Goal: Task Accomplishment & Management: Manage account settings

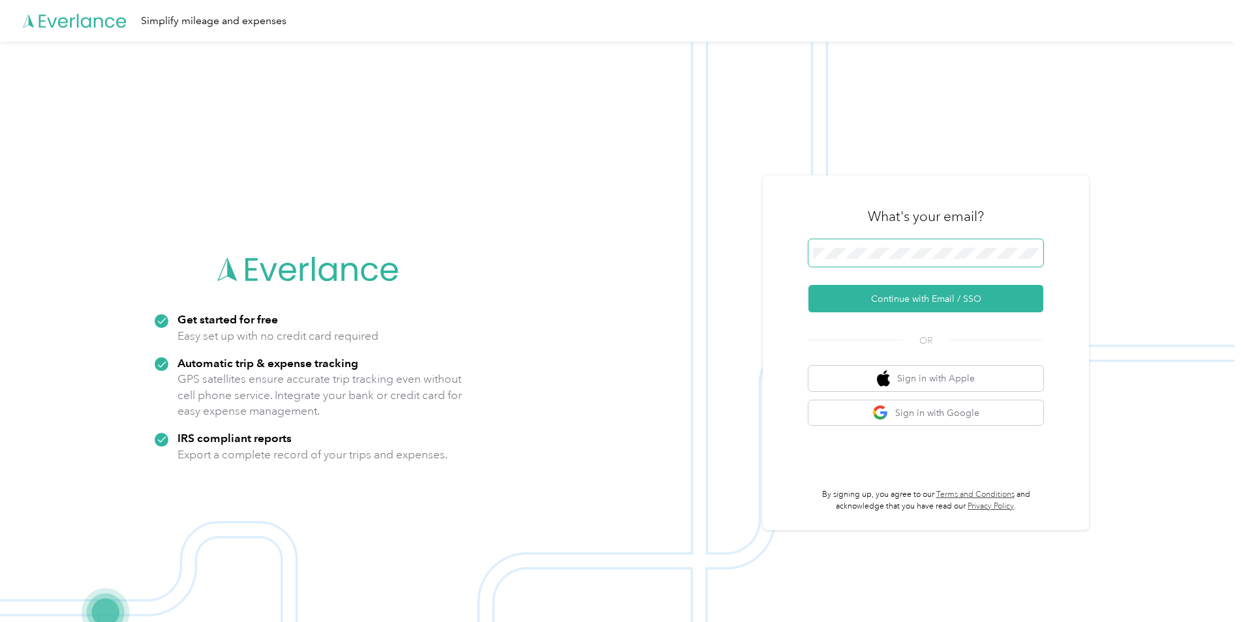
click at [849, 246] on span at bounding box center [925, 252] width 235 height 27
click at [844, 261] on span at bounding box center [925, 252] width 235 height 27
click at [891, 302] on button "Continue with Email / SSO" at bounding box center [925, 298] width 235 height 27
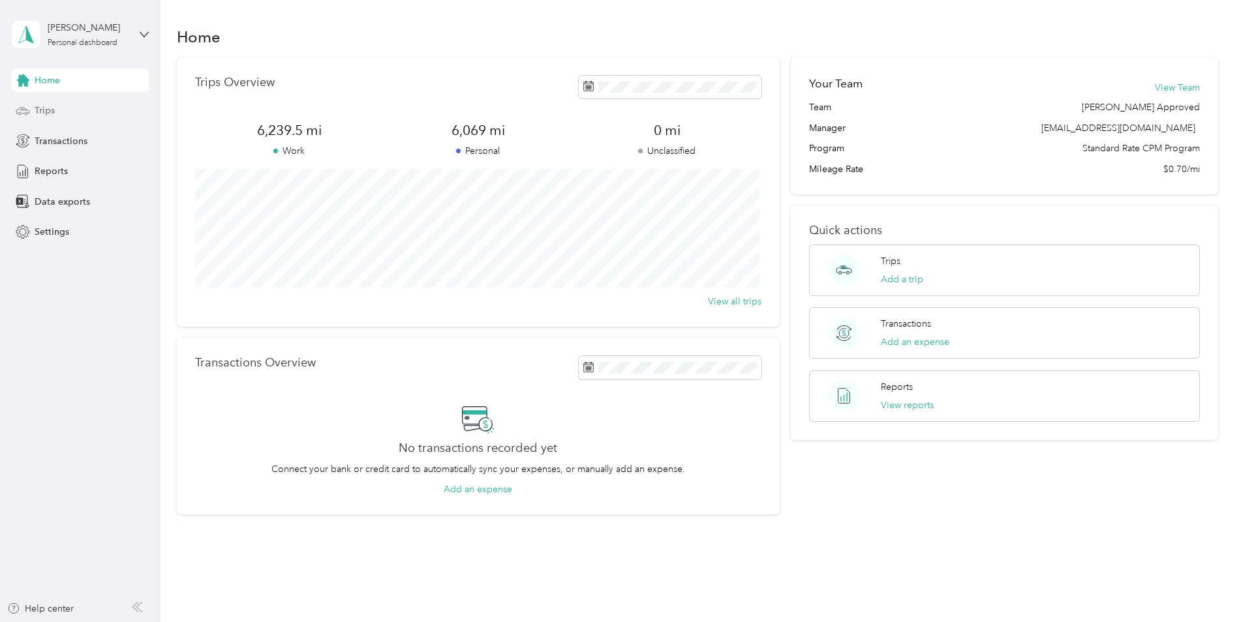
click at [53, 113] on span "Trips" at bounding box center [45, 111] width 20 height 14
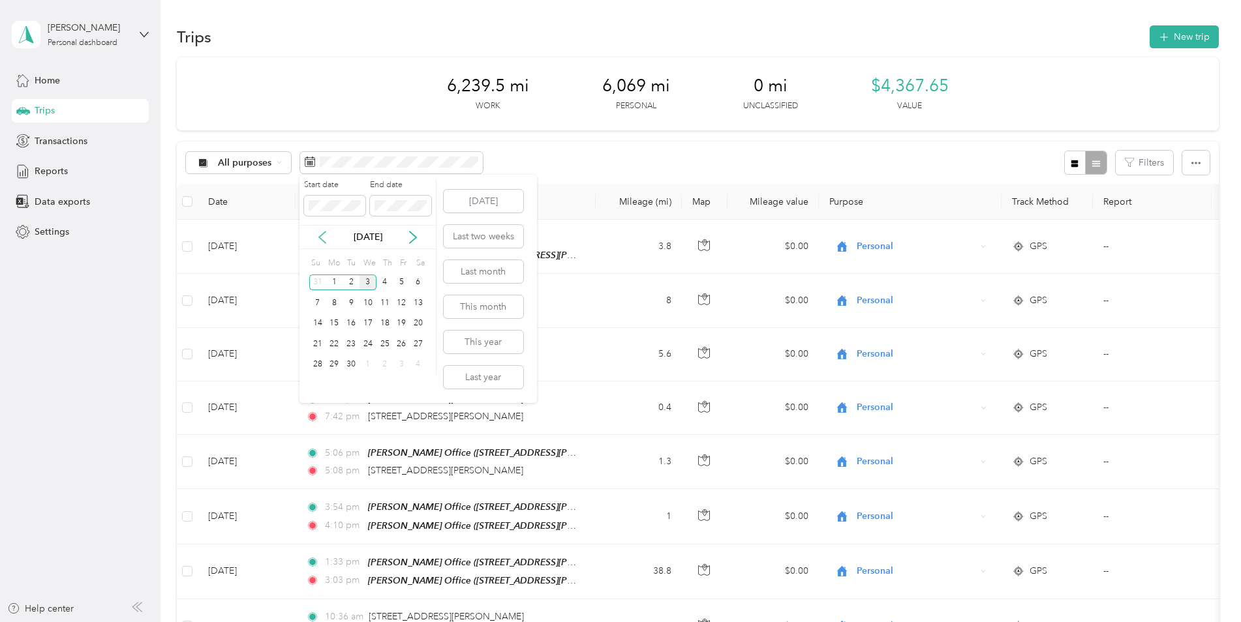
click at [320, 241] on icon at bounding box center [322, 237] width 13 height 13
click at [399, 280] on div "1" at bounding box center [401, 283] width 17 height 16
click at [317, 382] on div "31" at bounding box center [317, 385] width 17 height 16
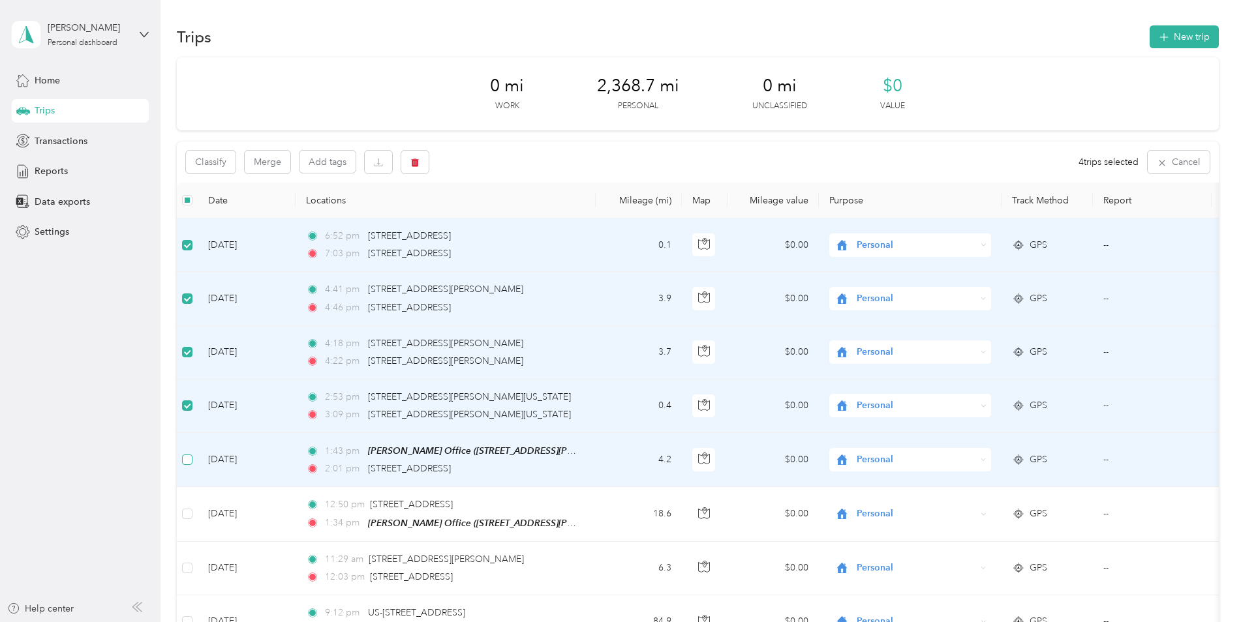
click at [185, 465] on label at bounding box center [187, 460] width 10 height 14
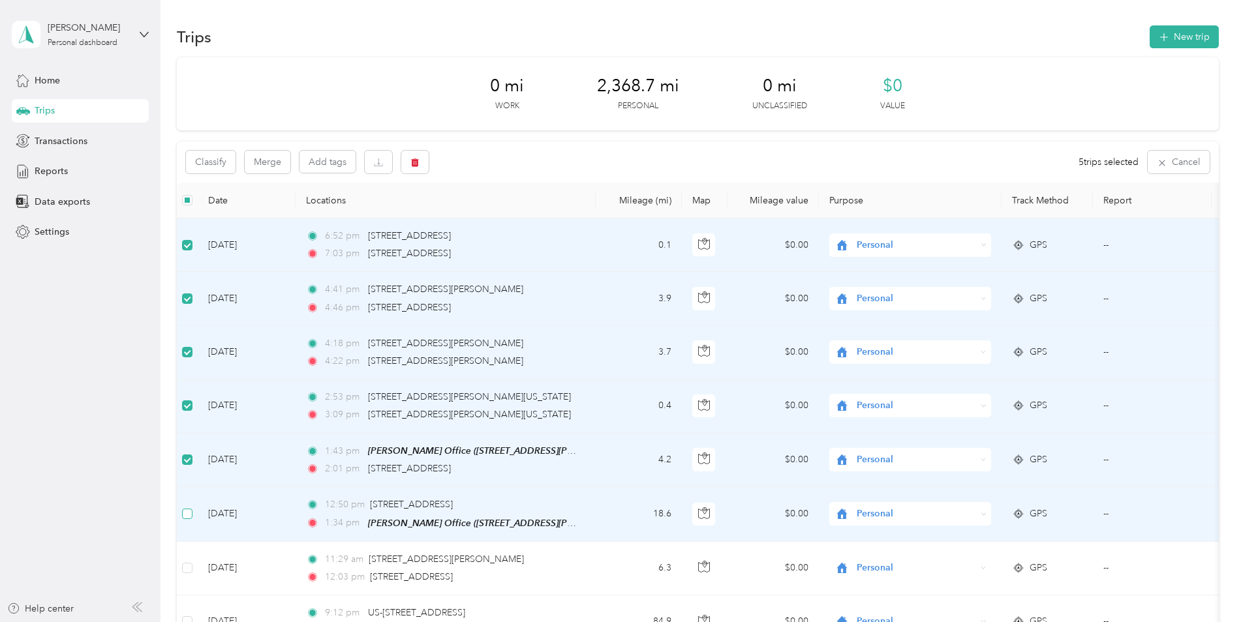
click at [189, 506] on td at bounding box center [187, 514] width 21 height 54
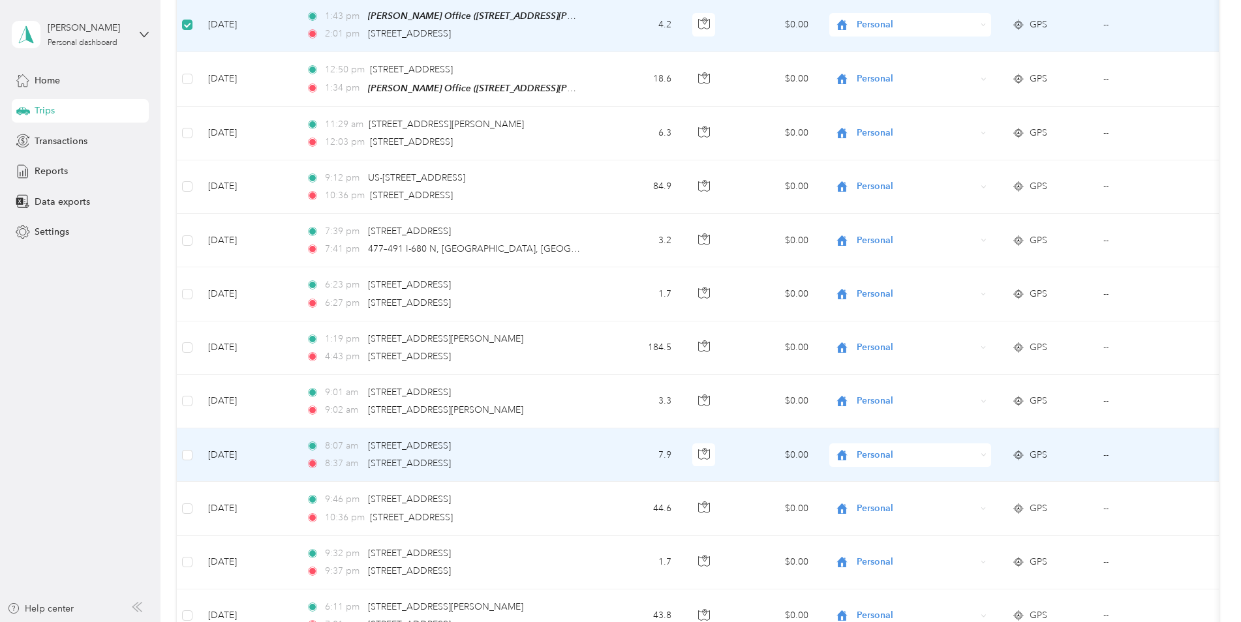
scroll to position [457, 0]
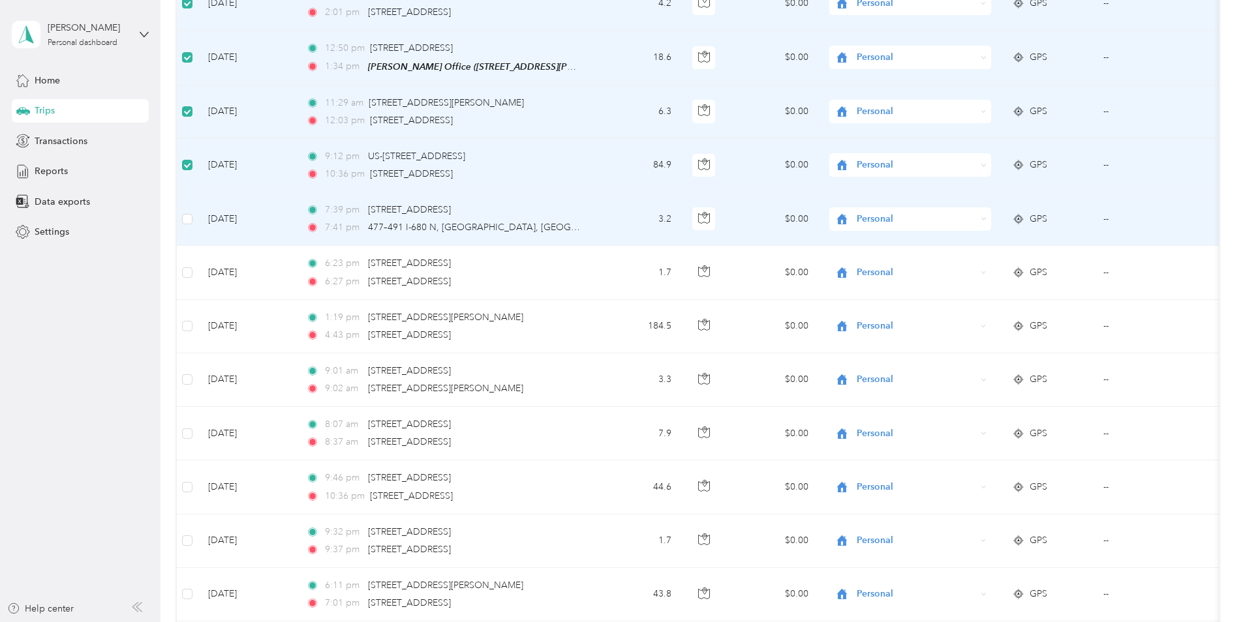
click at [187, 223] on label at bounding box center [187, 219] width 10 height 14
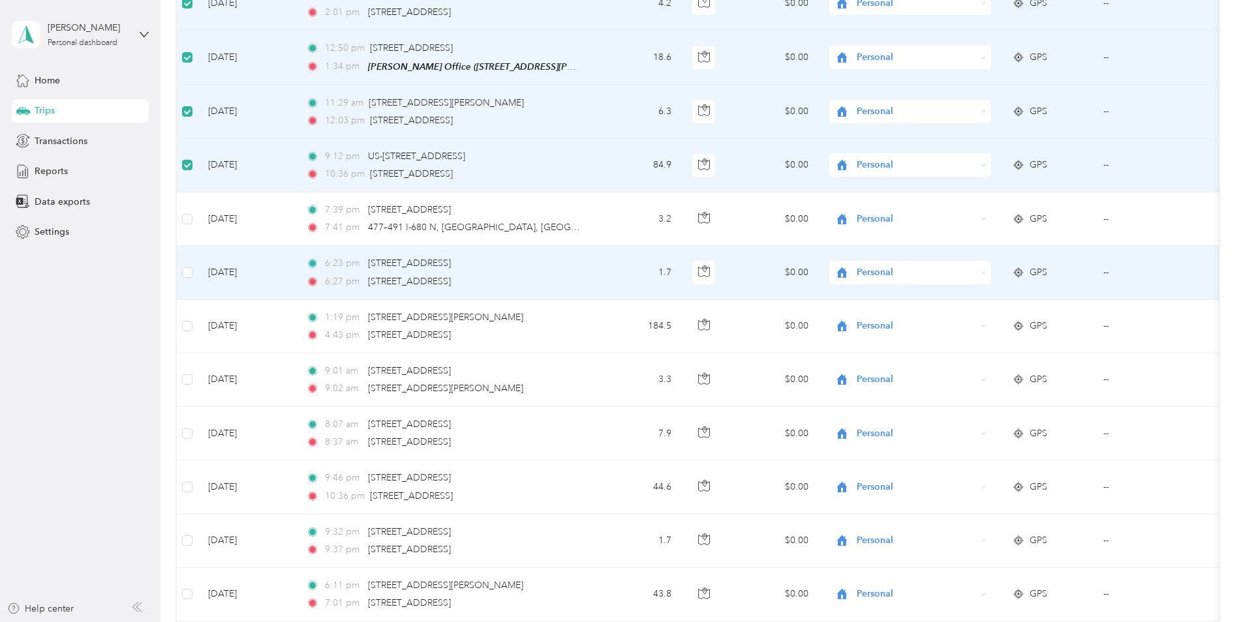
click at [193, 278] on td at bounding box center [187, 272] width 21 height 53
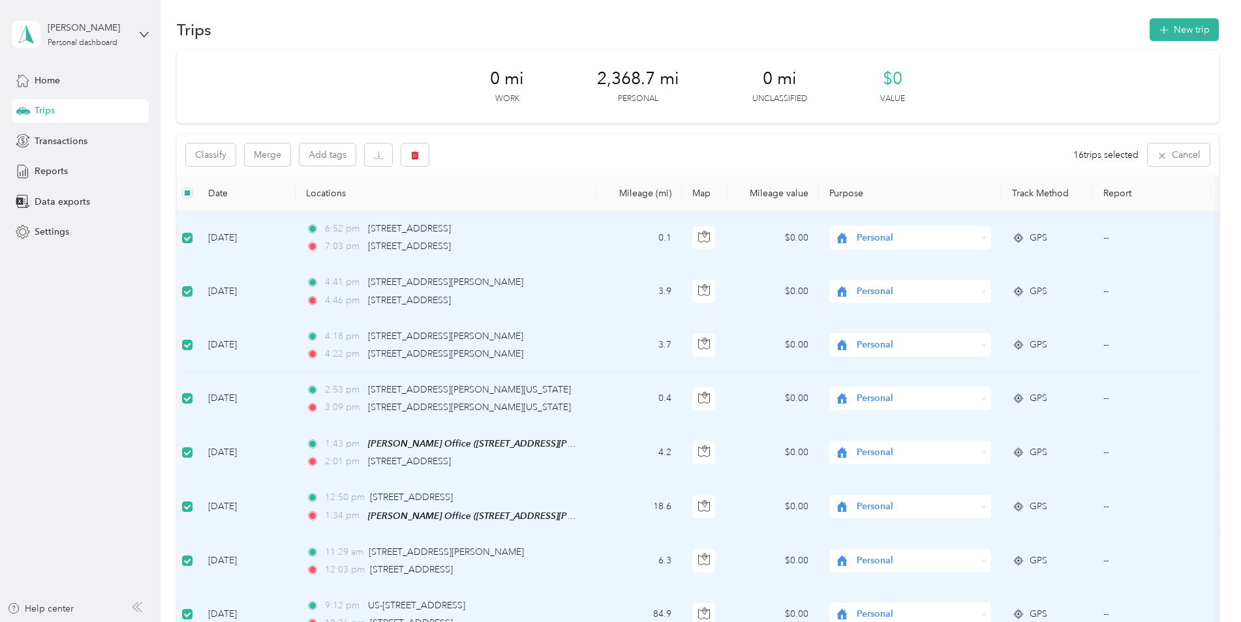
scroll to position [0, 0]
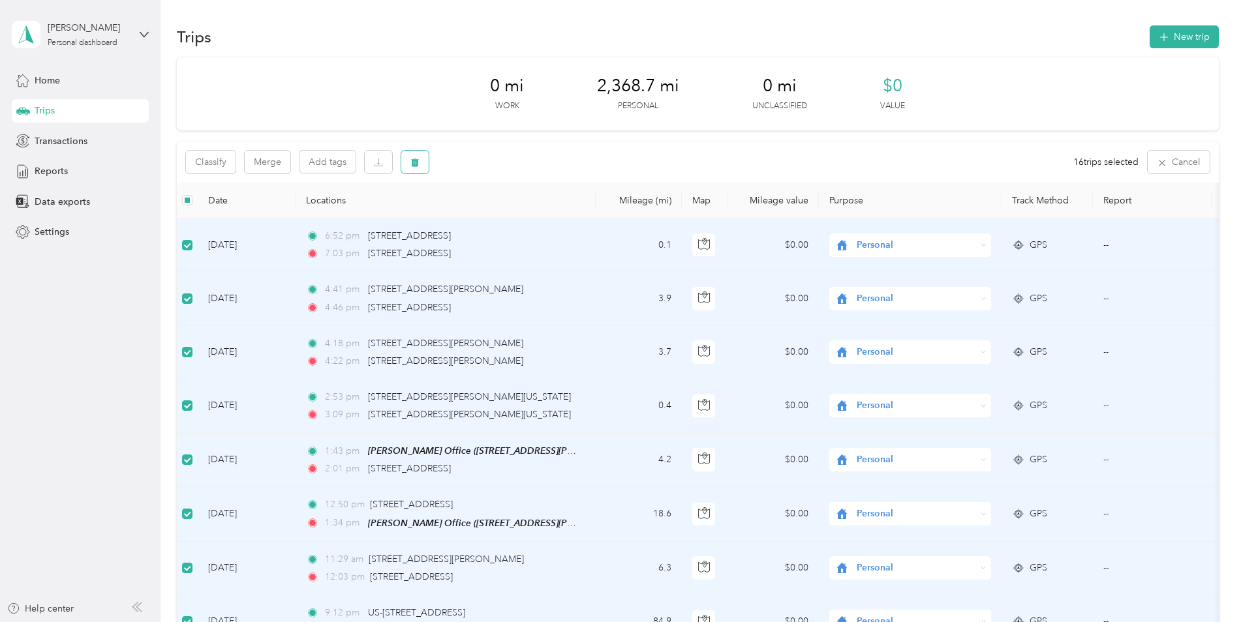
click at [419, 166] on icon "button" at bounding box center [414, 162] width 9 height 9
click at [510, 221] on button "Yes" at bounding box center [514, 216] width 25 height 21
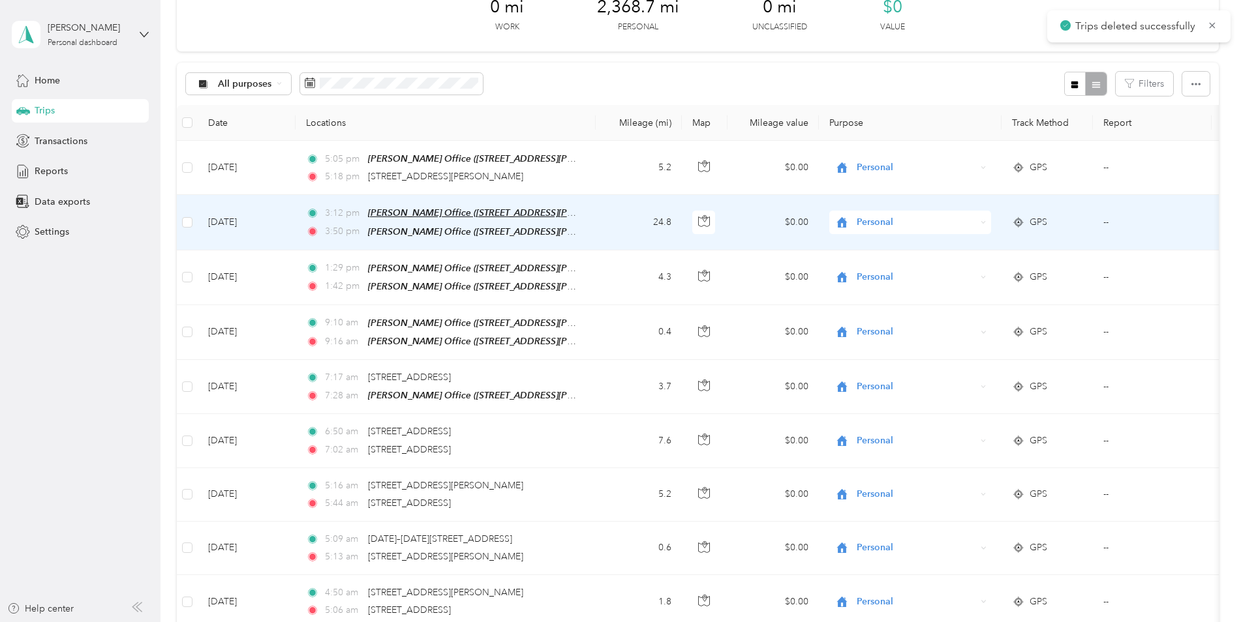
scroll to position [130, 0]
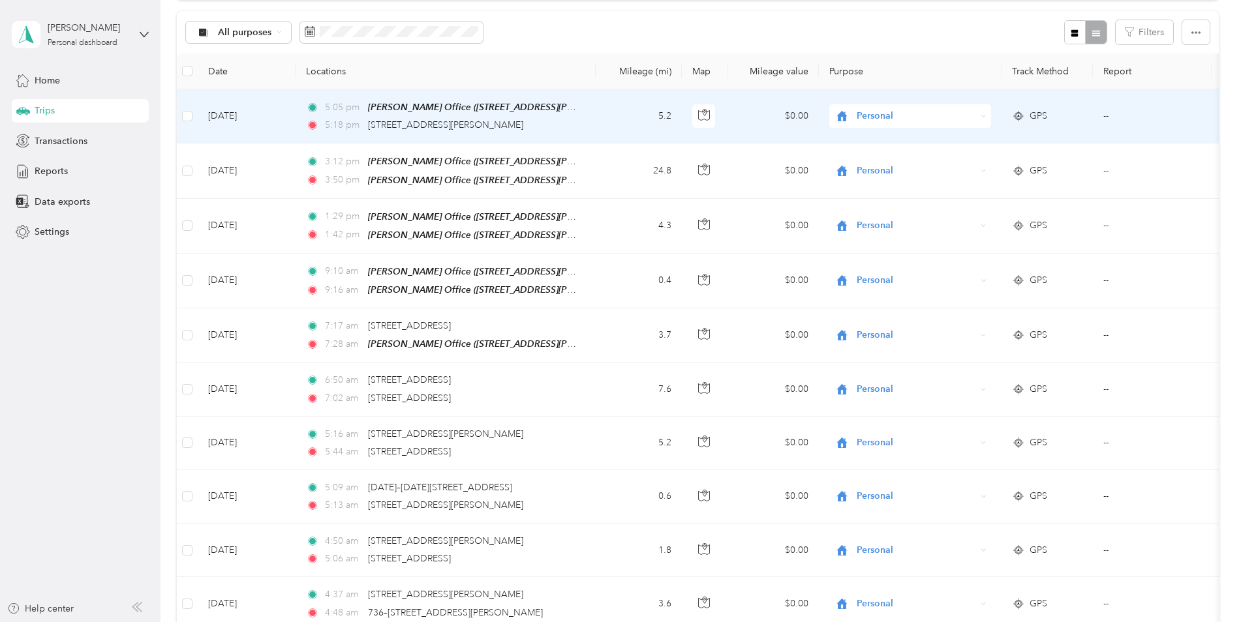
click at [982, 114] on icon at bounding box center [983, 116] width 6 height 6
click at [984, 139] on span "Cooperative Farmers Elevator (CFE)" at bounding box center [938, 140] width 155 height 14
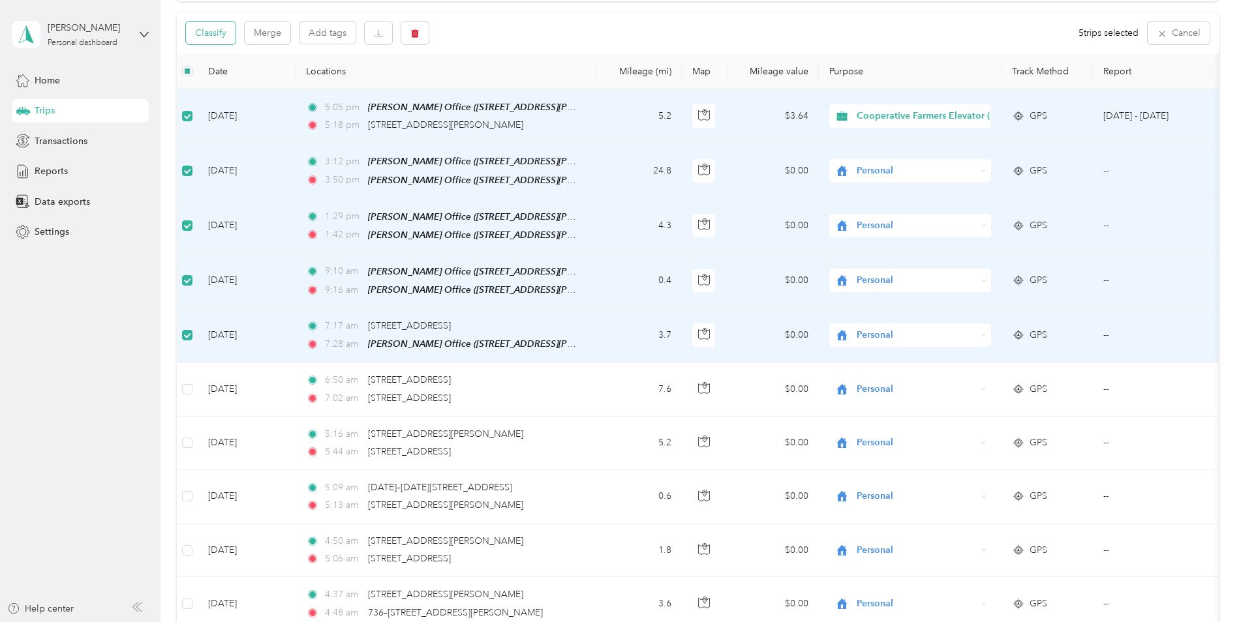
click at [212, 34] on button "Classify" at bounding box center [211, 33] width 50 height 23
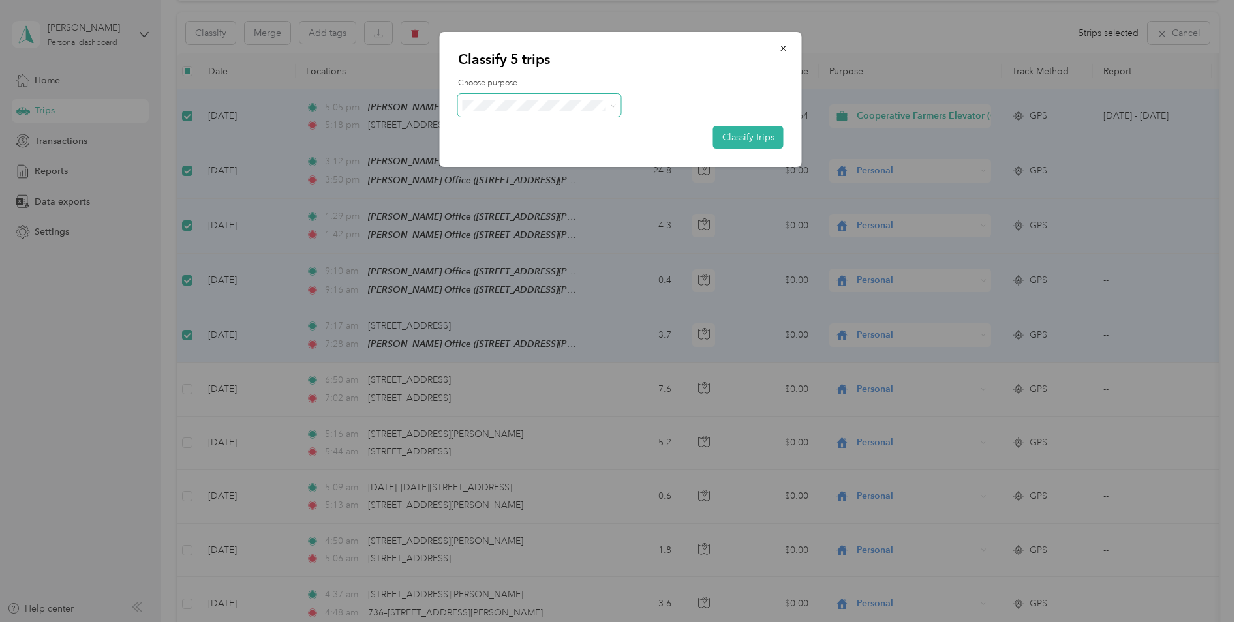
click at [616, 102] on span at bounding box center [539, 105] width 163 height 23
click at [614, 105] on icon at bounding box center [613, 106] width 6 height 6
click at [579, 132] on li "Cooperative Farmers Elevator (CFE)" at bounding box center [556, 126] width 196 height 23
click at [745, 137] on button "Classify trips" at bounding box center [748, 137] width 70 height 23
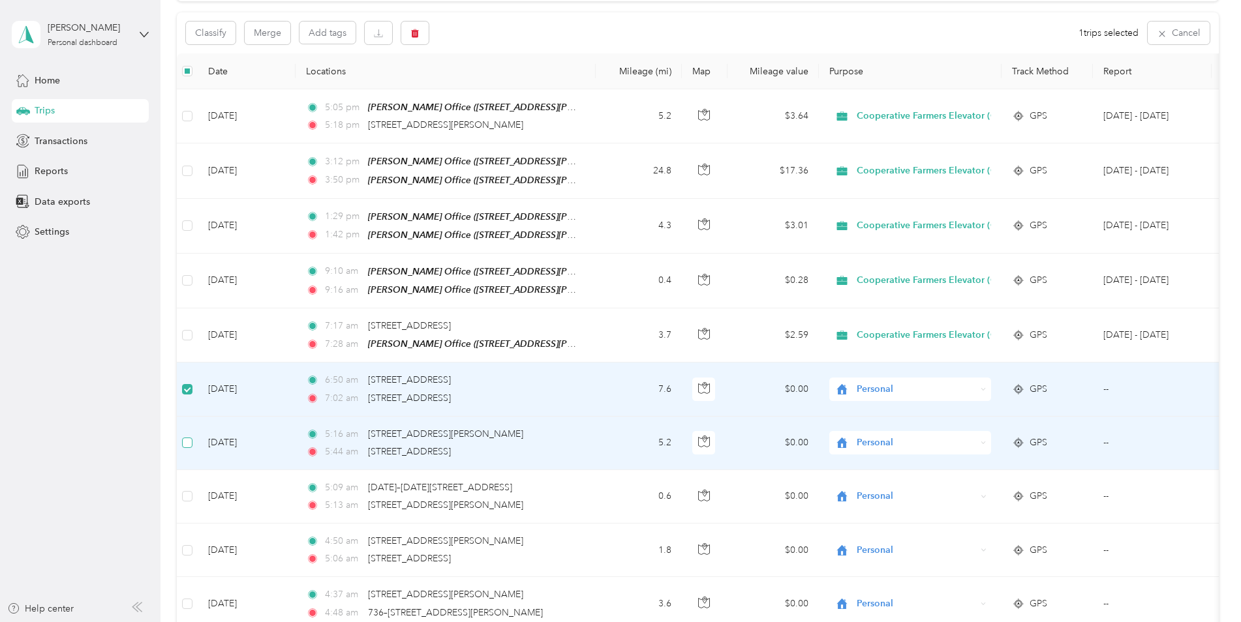
click at [187, 436] on label at bounding box center [187, 443] width 10 height 14
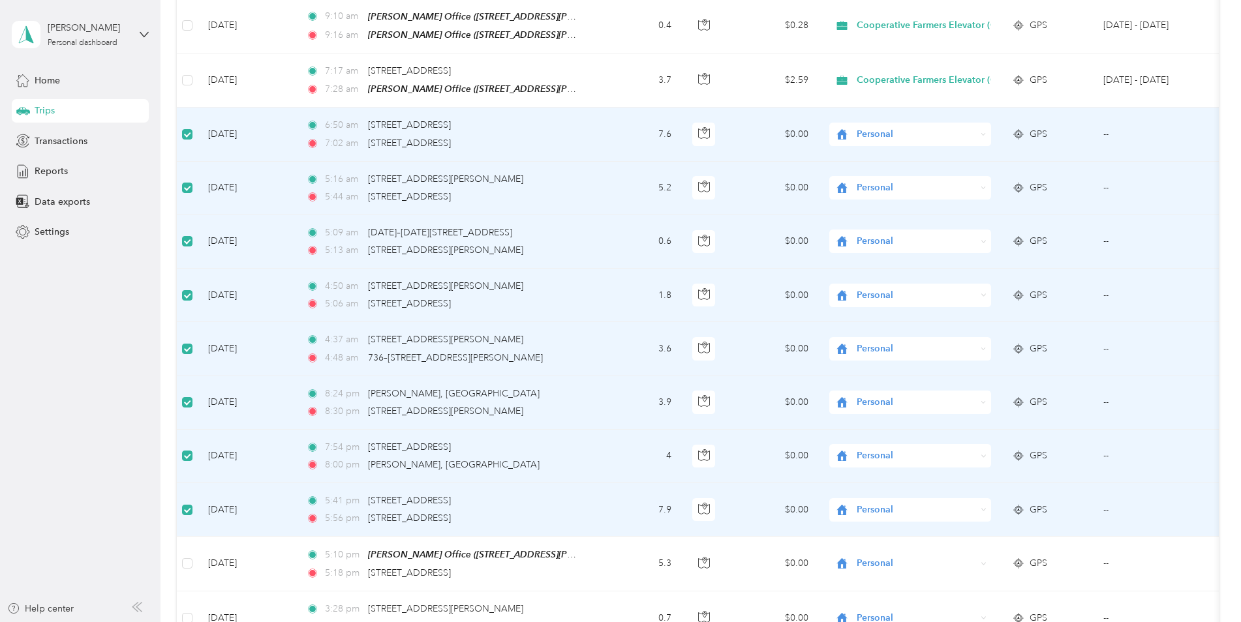
scroll to position [0, 0]
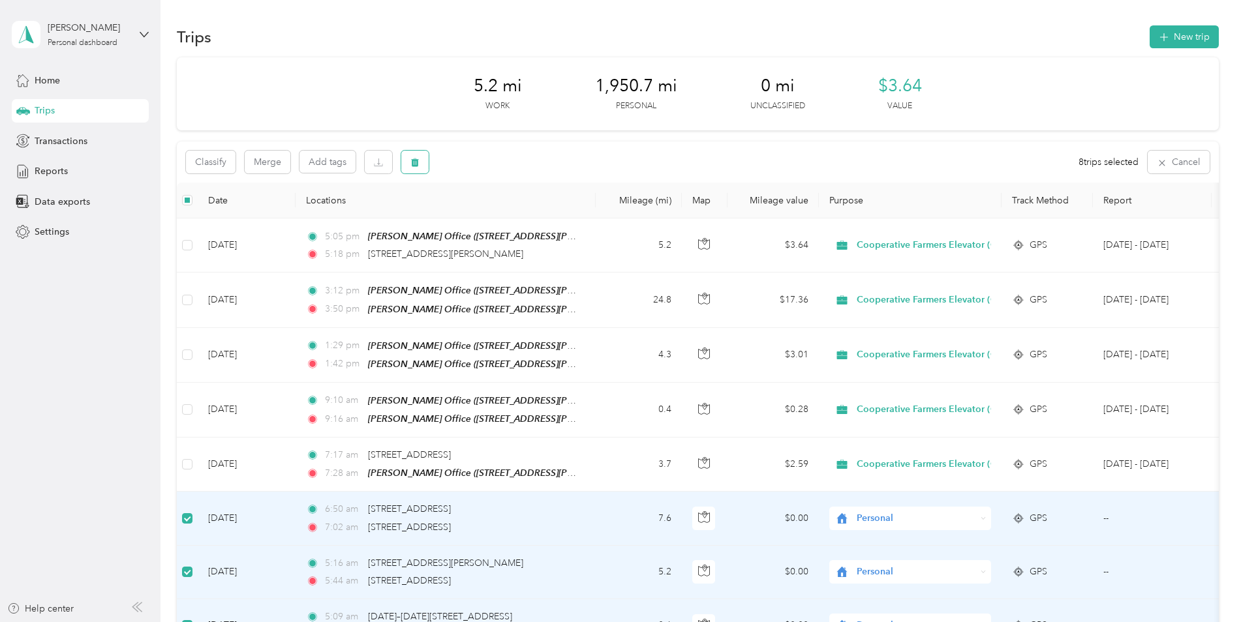
click at [419, 164] on icon "button" at bounding box center [414, 162] width 9 height 9
click at [513, 212] on button "Yes" at bounding box center [511, 216] width 25 height 21
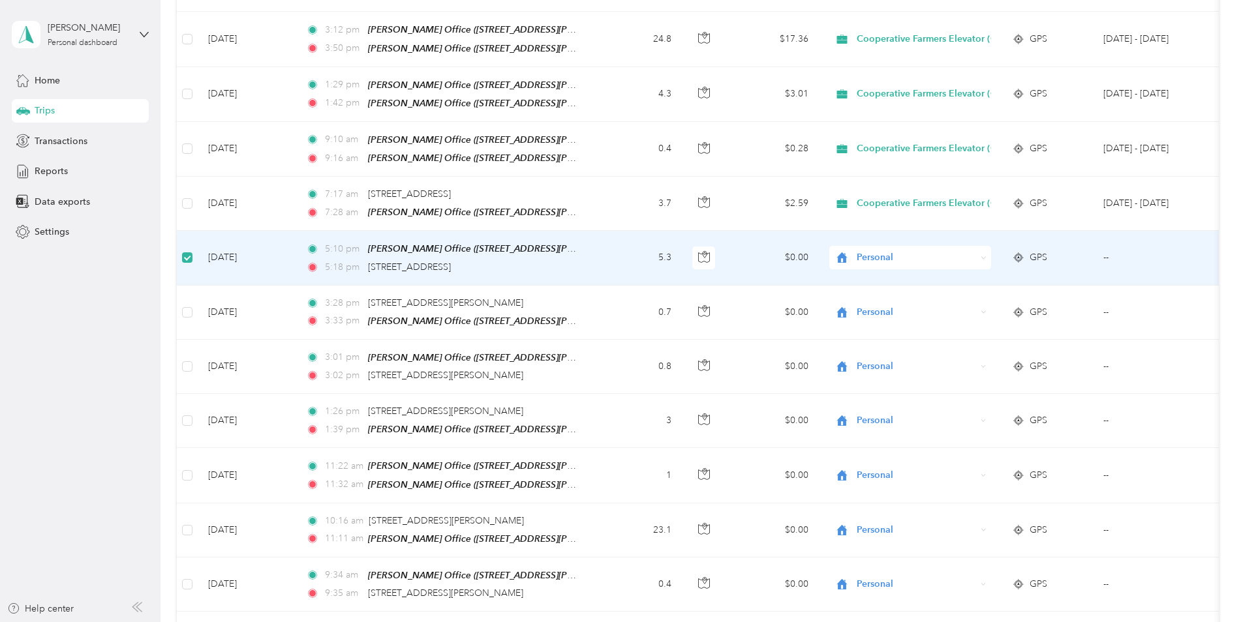
scroll to position [260, 0]
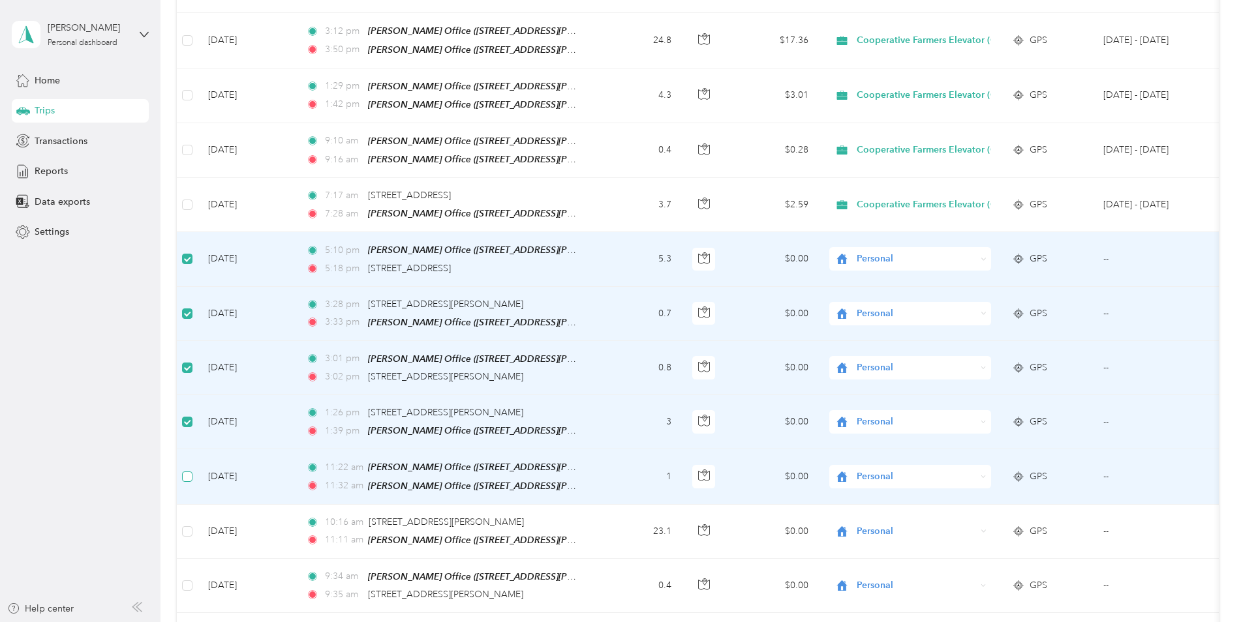
click at [188, 474] on label at bounding box center [187, 477] width 10 height 14
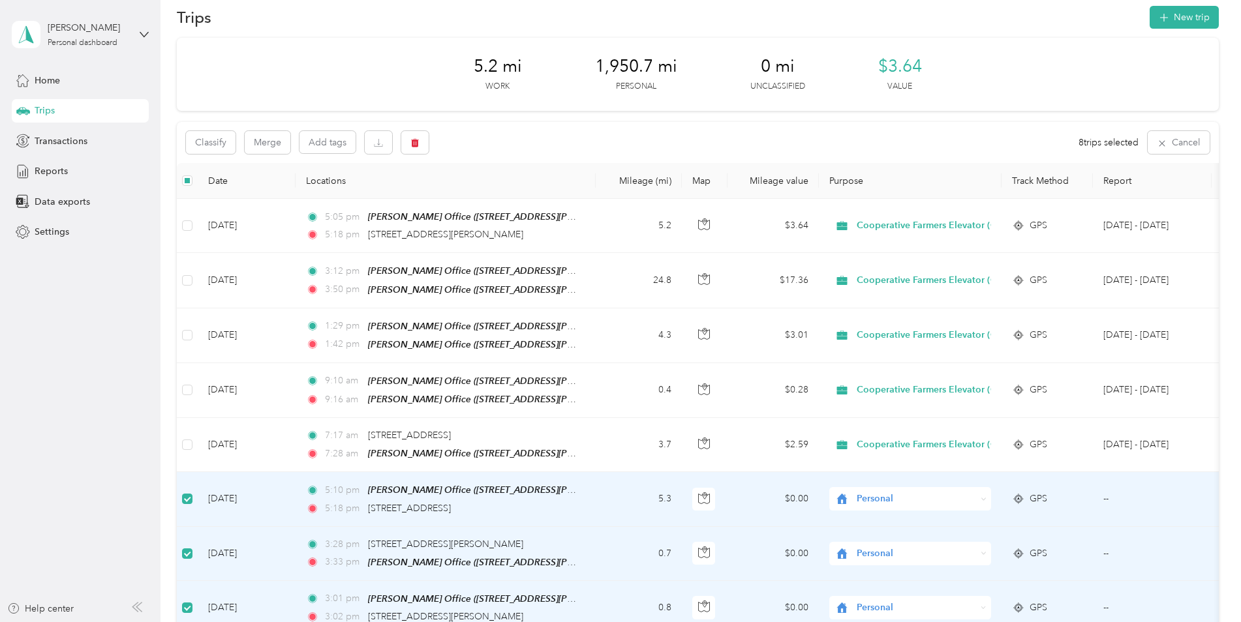
scroll to position [0, 0]
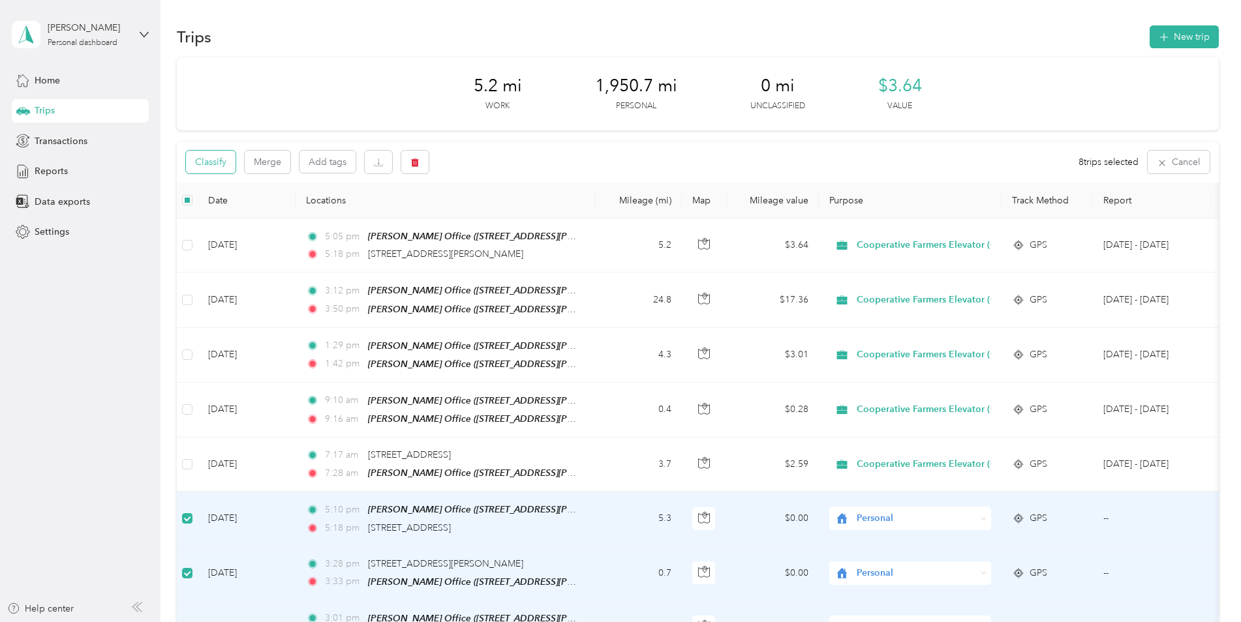
click at [213, 162] on button "Classify" at bounding box center [211, 162] width 50 height 23
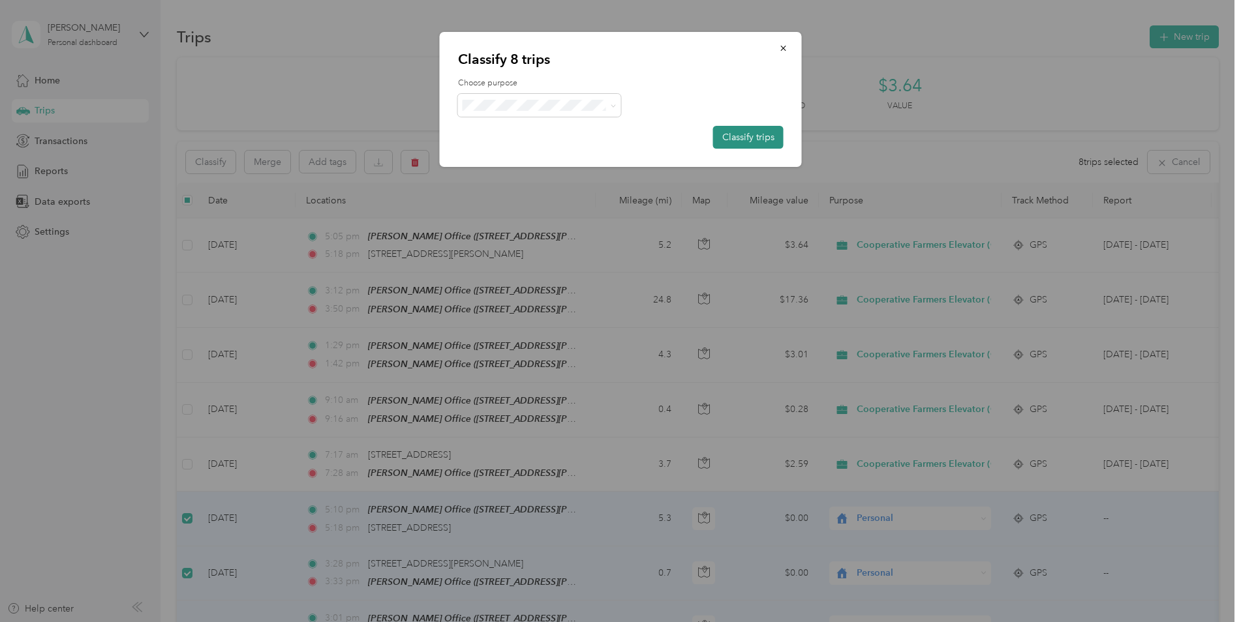
click at [751, 142] on button "Classify trips" at bounding box center [748, 137] width 70 height 23
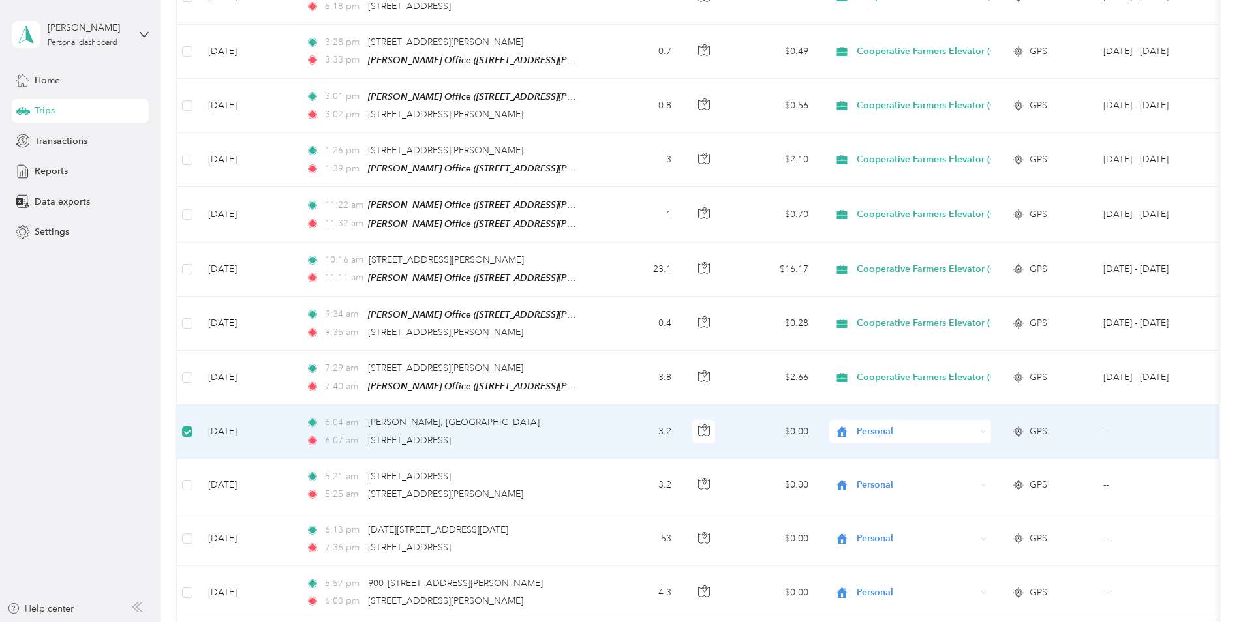
scroll to position [520, 0]
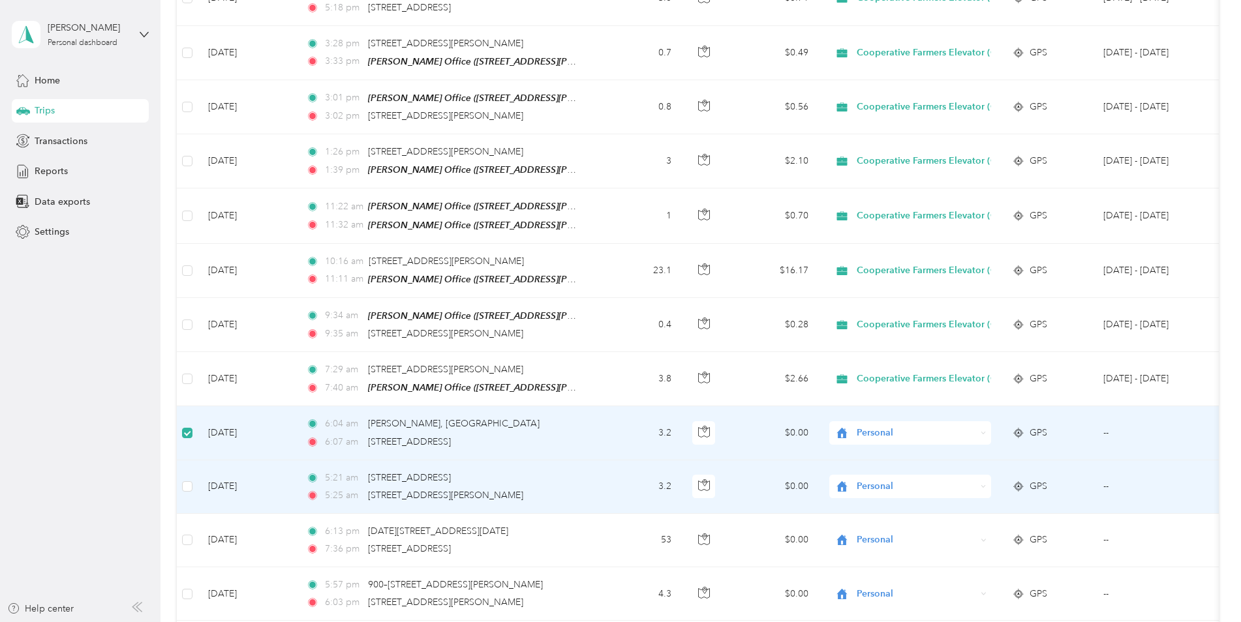
click at [189, 483] on td at bounding box center [187, 486] width 21 height 53
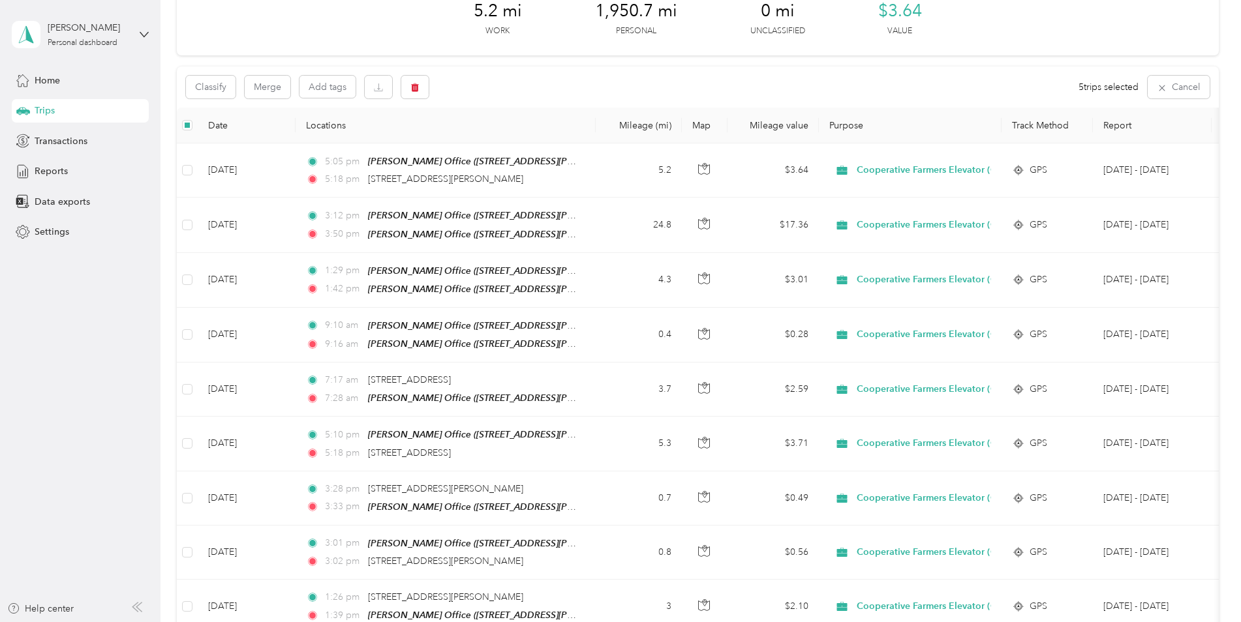
scroll to position [64, 0]
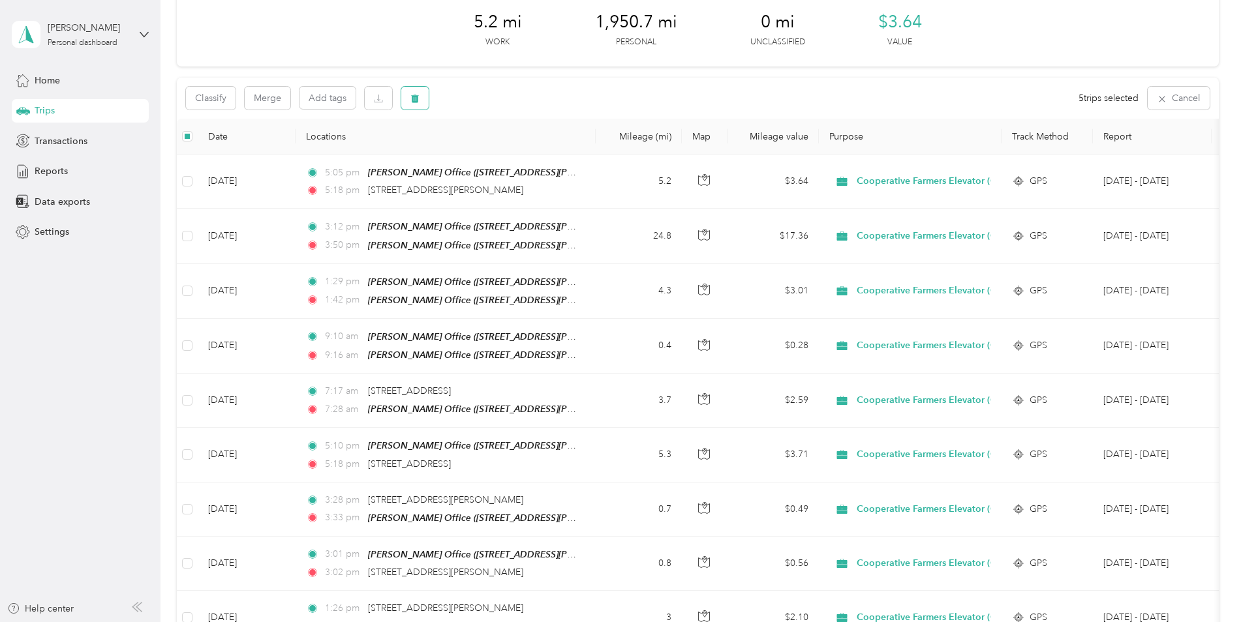
click at [423, 101] on button "button" at bounding box center [414, 98] width 27 height 23
click at [517, 157] on button "Yes" at bounding box center [511, 152] width 25 height 21
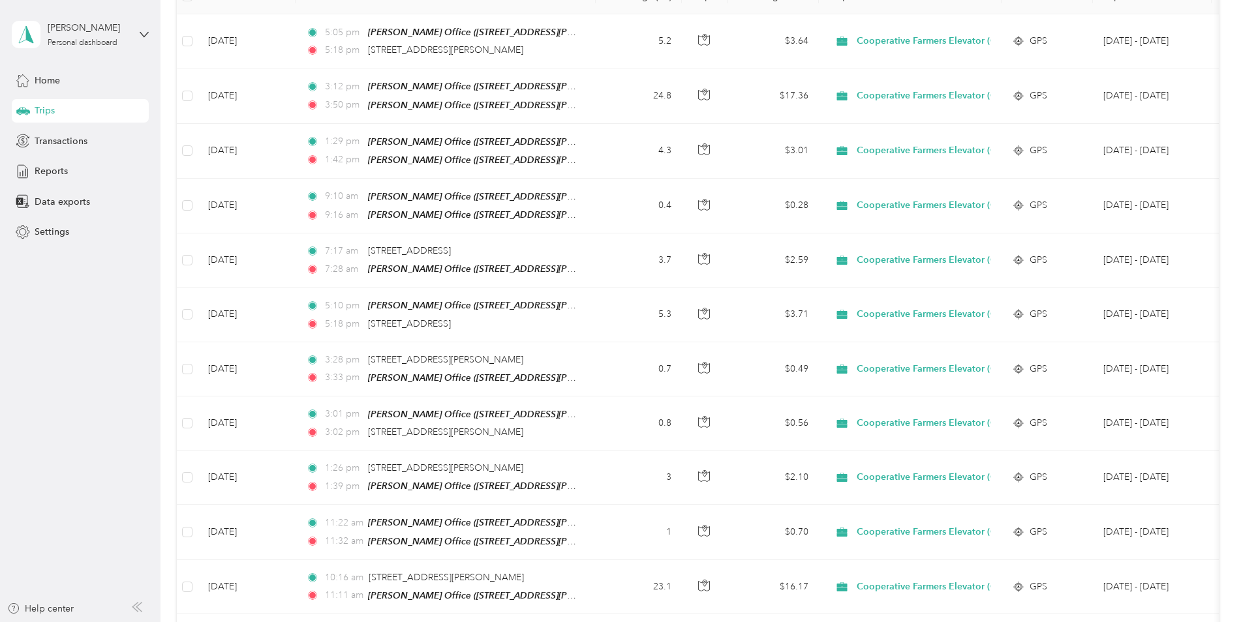
scroll to position [128, 0]
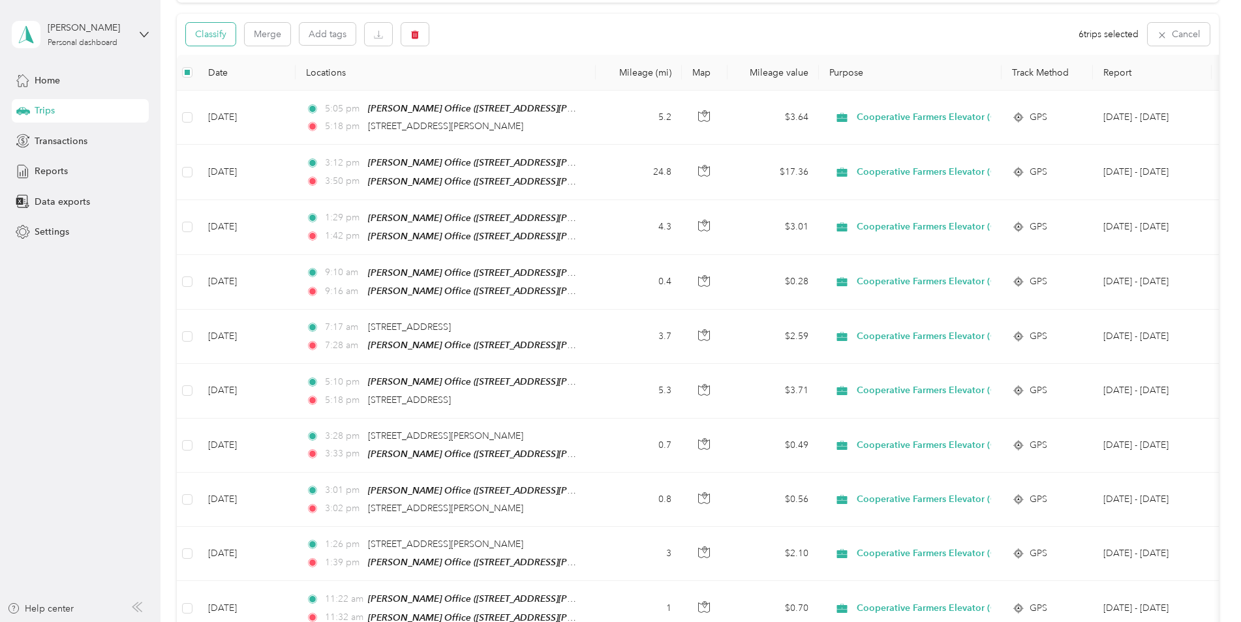
click at [210, 35] on button "Classify" at bounding box center [211, 34] width 50 height 23
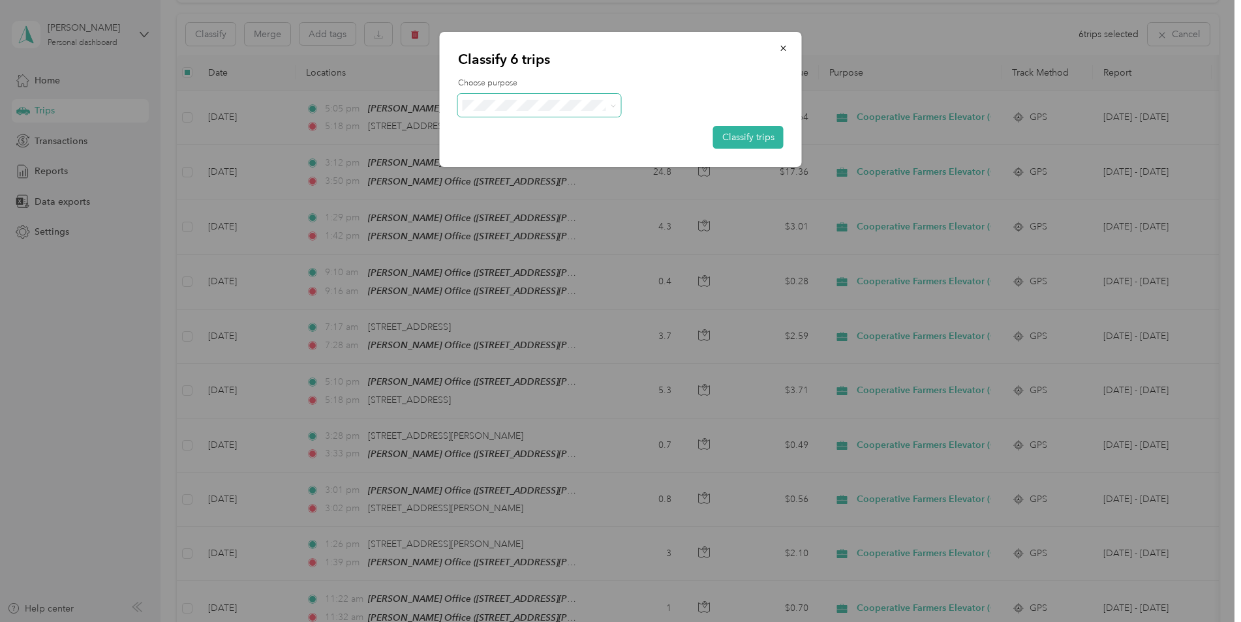
click at [612, 104] on icon at bounding box center [613, 106] width 6 height 6
click at [594, 131] on span "Cooperative Farmers Elevator (CFE)" at bounding box center [568, 130] width 156 height 14
click at [726, 136] on button "Classify trips" at bounding box center [748, 137] width 70 height 23
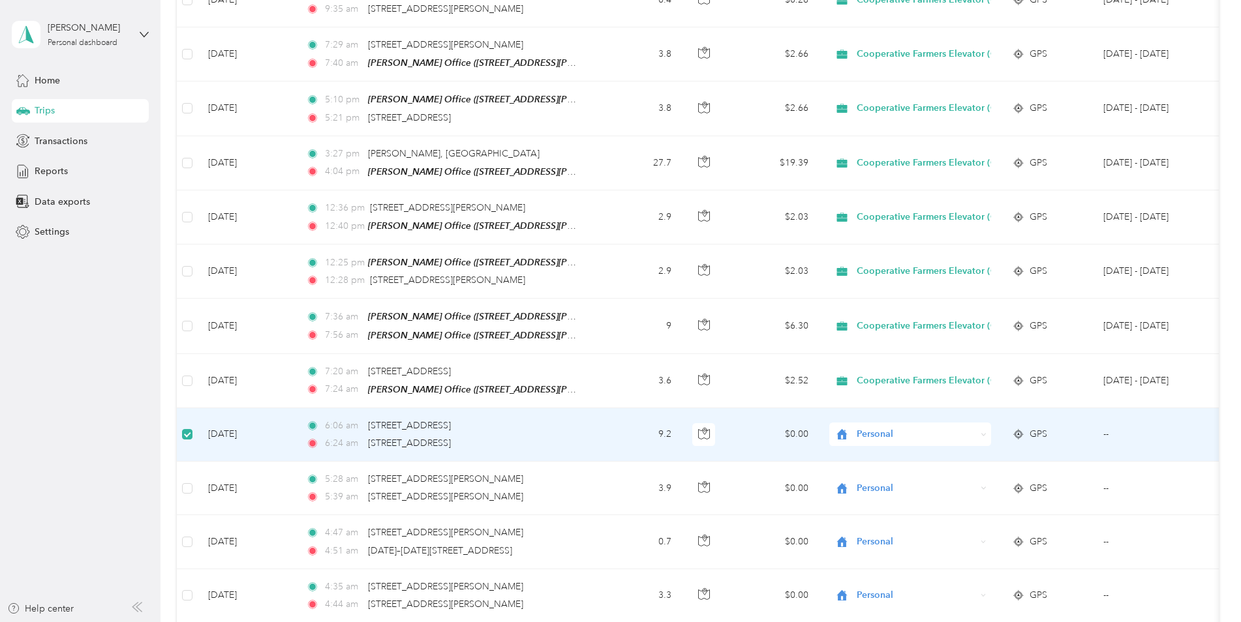
scroll to position [844, 0]
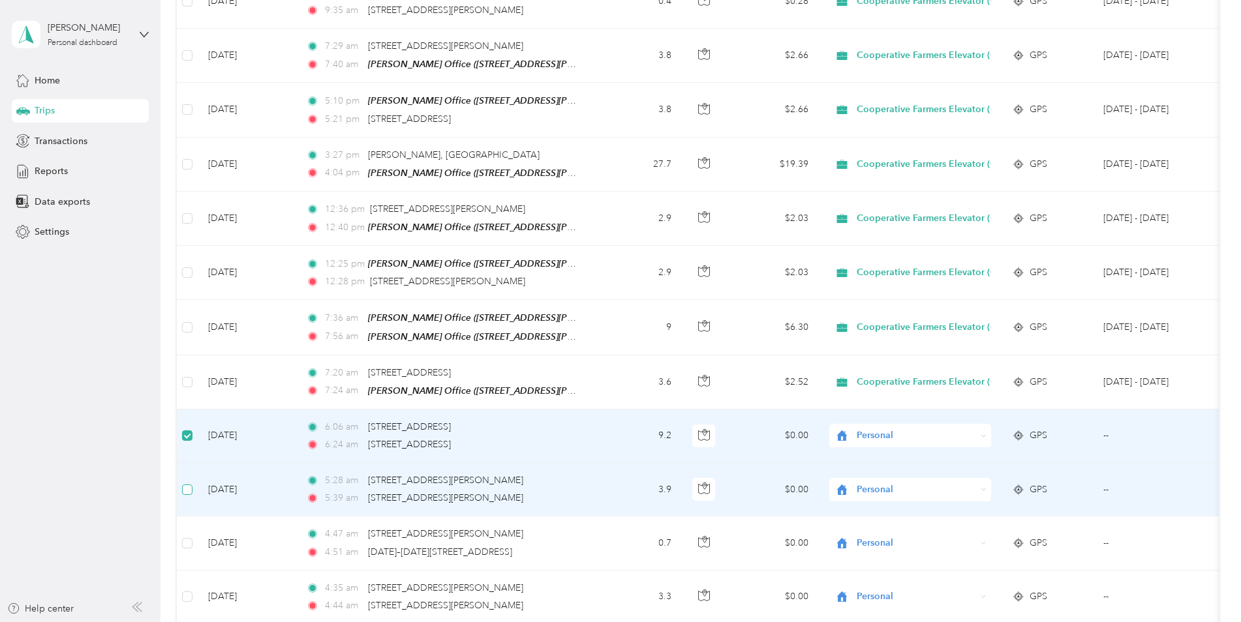
click at [184, 483] on label at bounding box center [187, 490] width 10 height 14
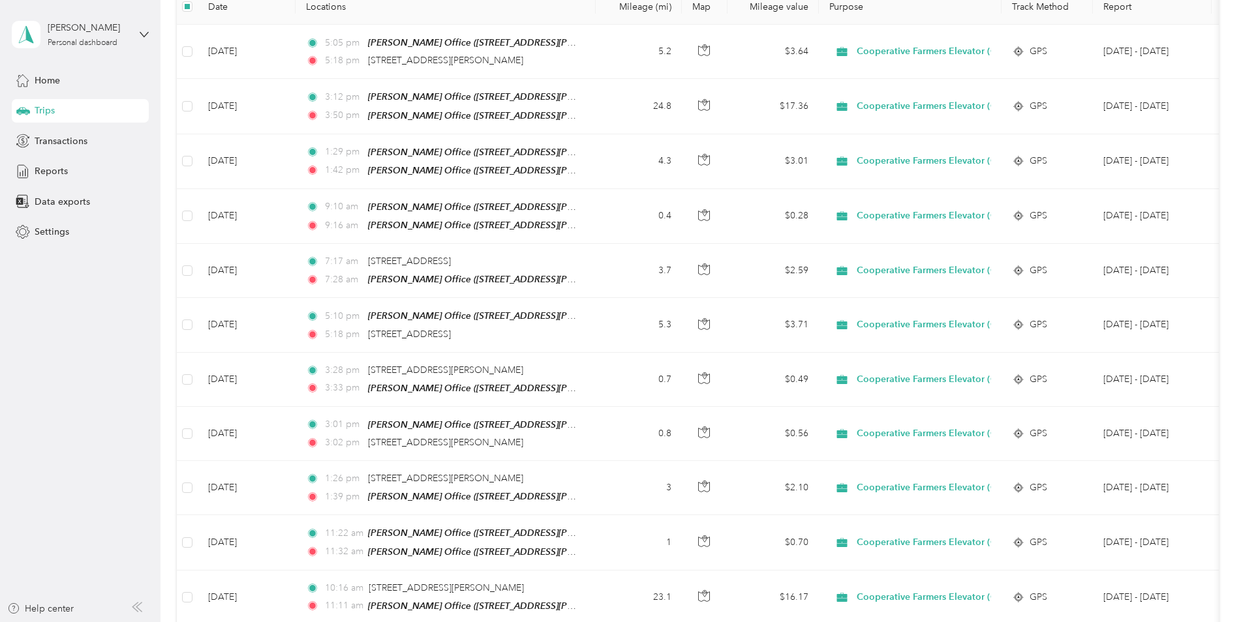
scroll to position [130, 0]
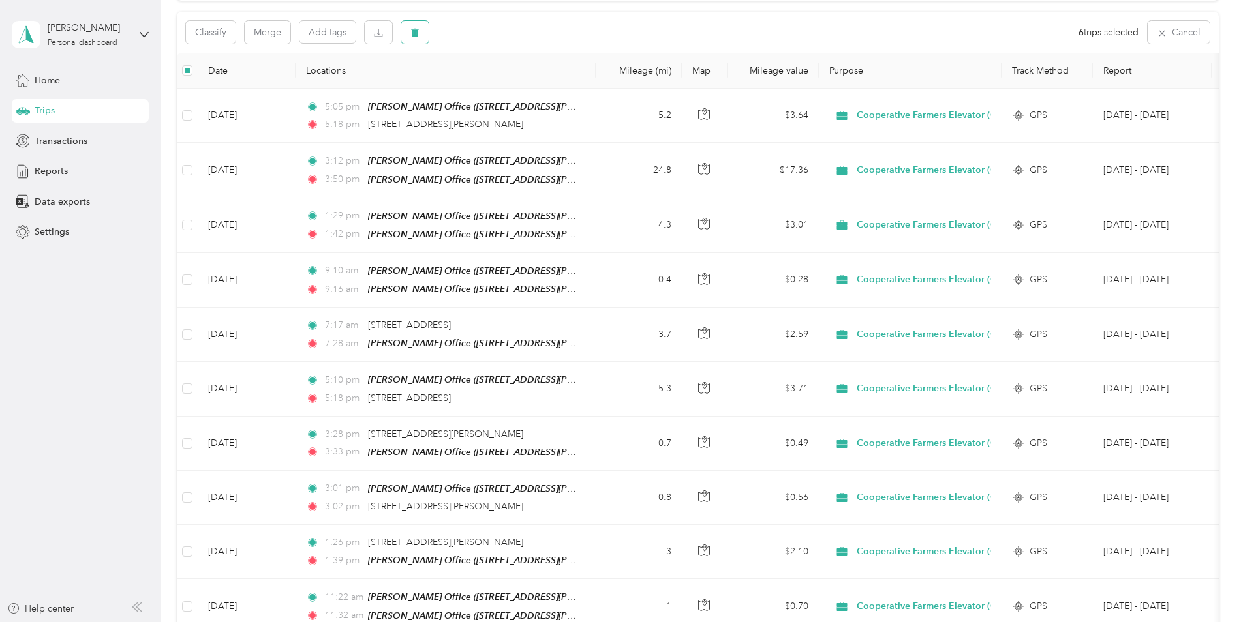
click at [415, 39] on button "button" at bounding box center [414, 32] width 27 height 23
click at [505, 88] on button "Yes" at bounding box center [511, 86] width 25 height 21
click at [279, 31] on icon at bounding box center [279, 32] width 5 height 5
click at [264, 124] on span "Personal" at bounding box center [295, 125] width 155 height 14
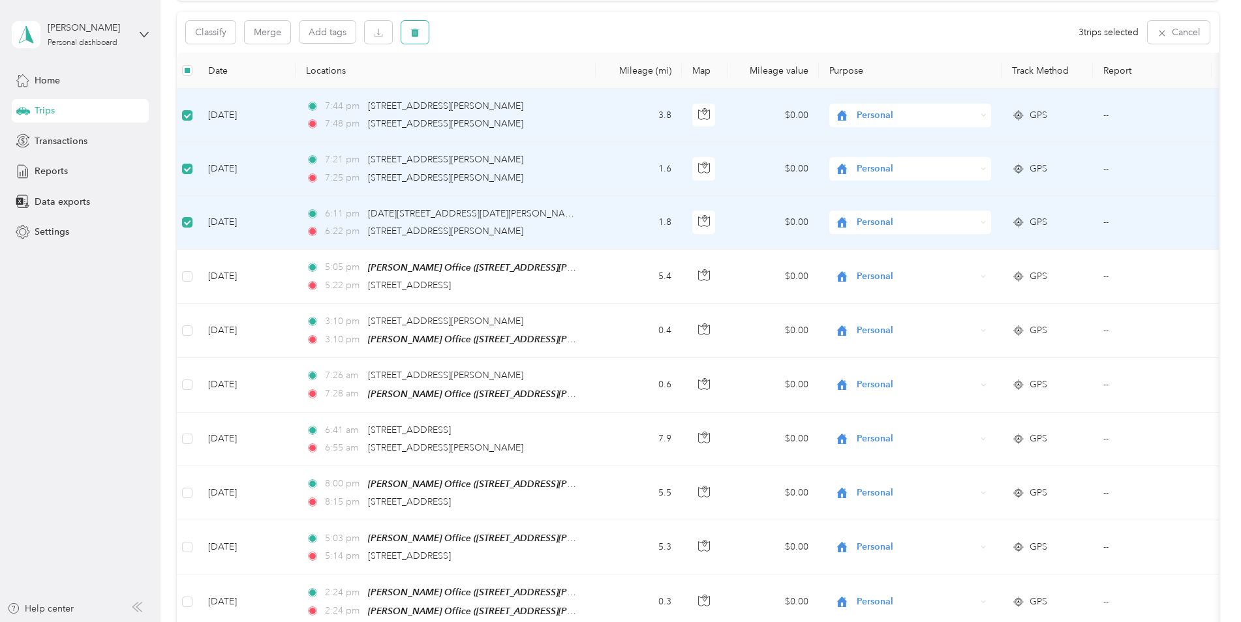
click at [412, 29] on icon "button" at bounding box center [414, 32] width 9 height 9
click at [503, 86] on button "Yes" at bounding box center [511, 86] width 25 height 21
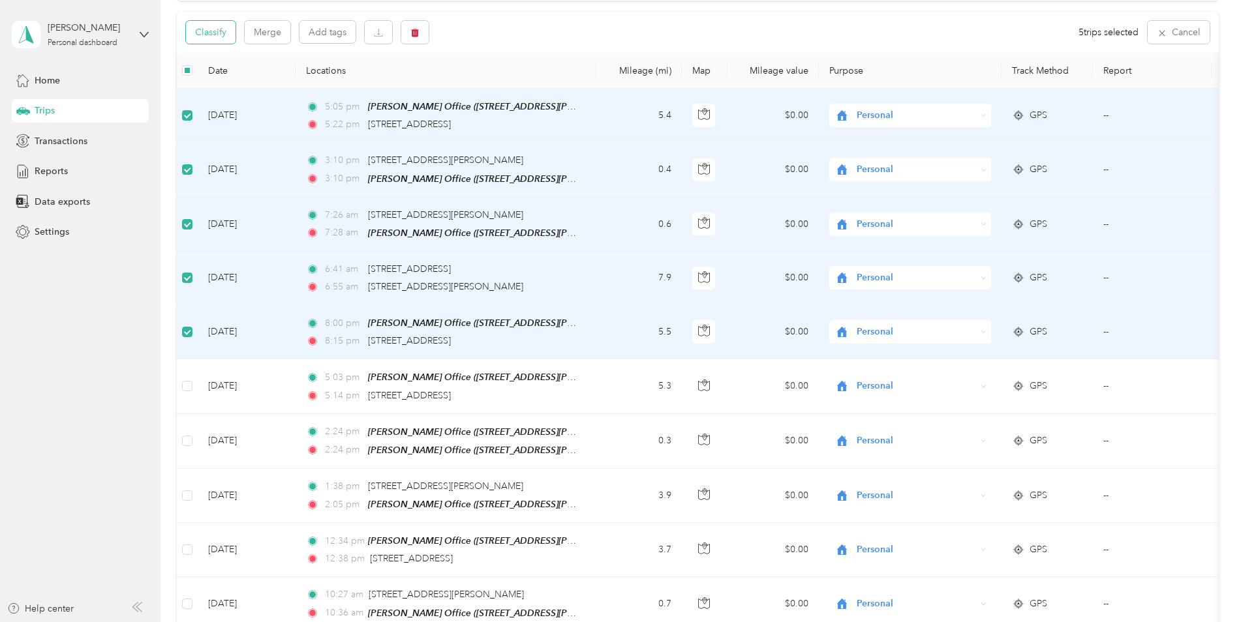
click at [198, 33] on button "Classify" at bounding box center [211, 32] width 50 height 23
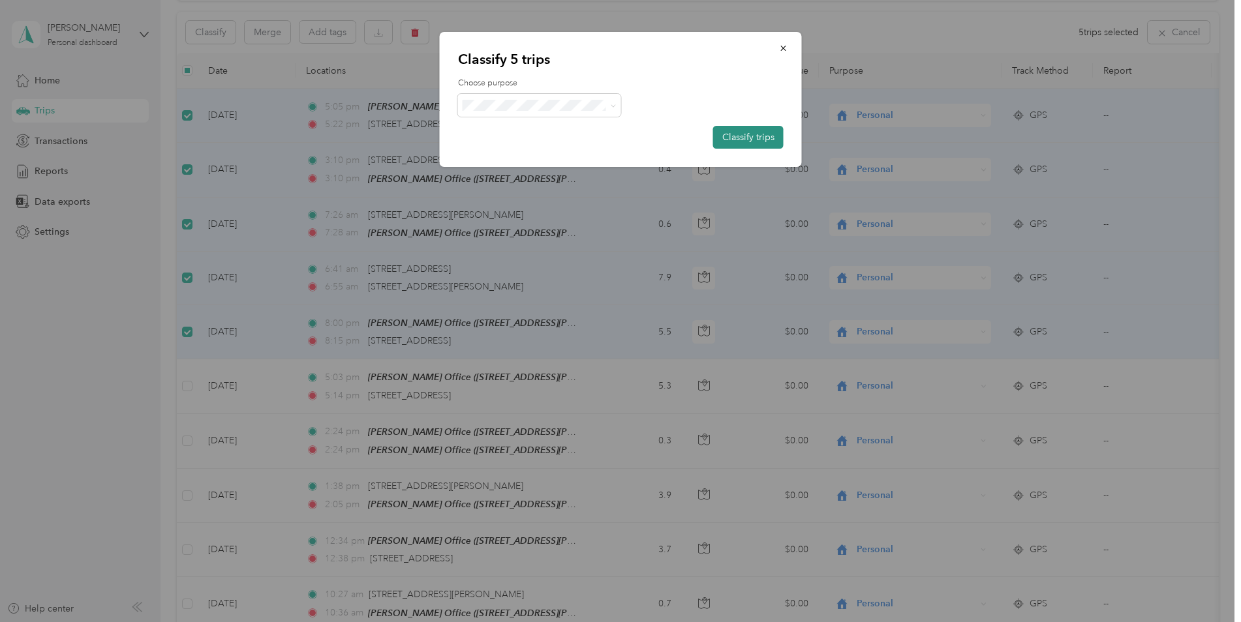
click at [737, 138] on button "Classify trips" at bounding box center [748, 137] width 70 height 23
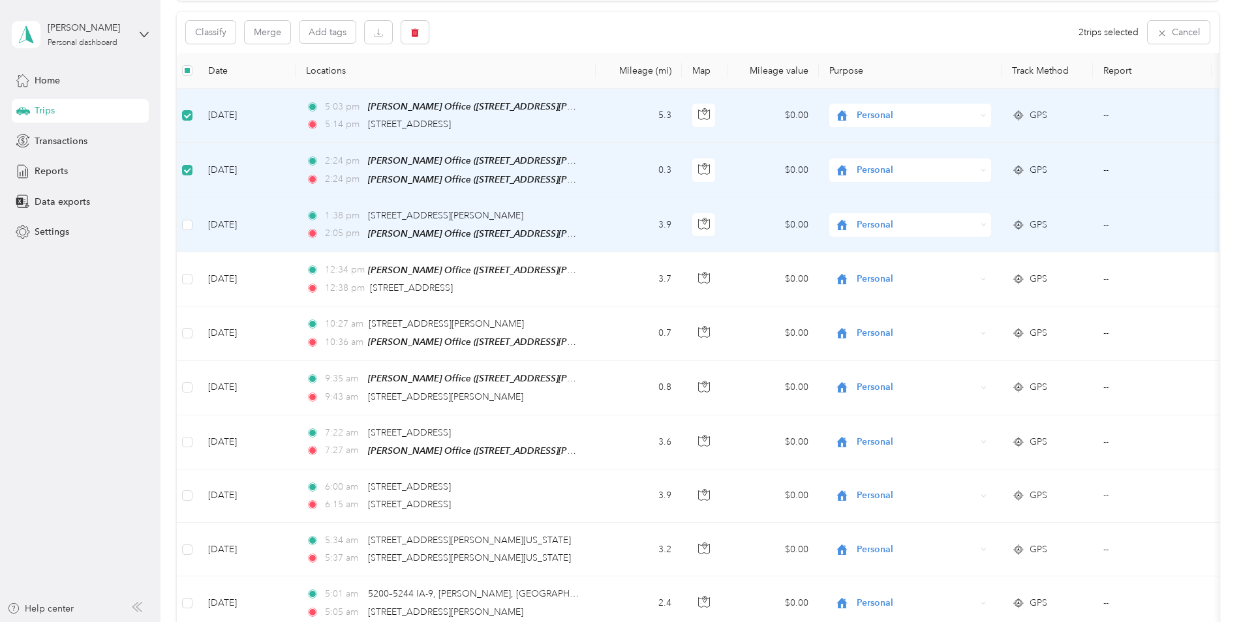
click at [185, 232] on td at bounding box center [187, 225] width 21 height 54
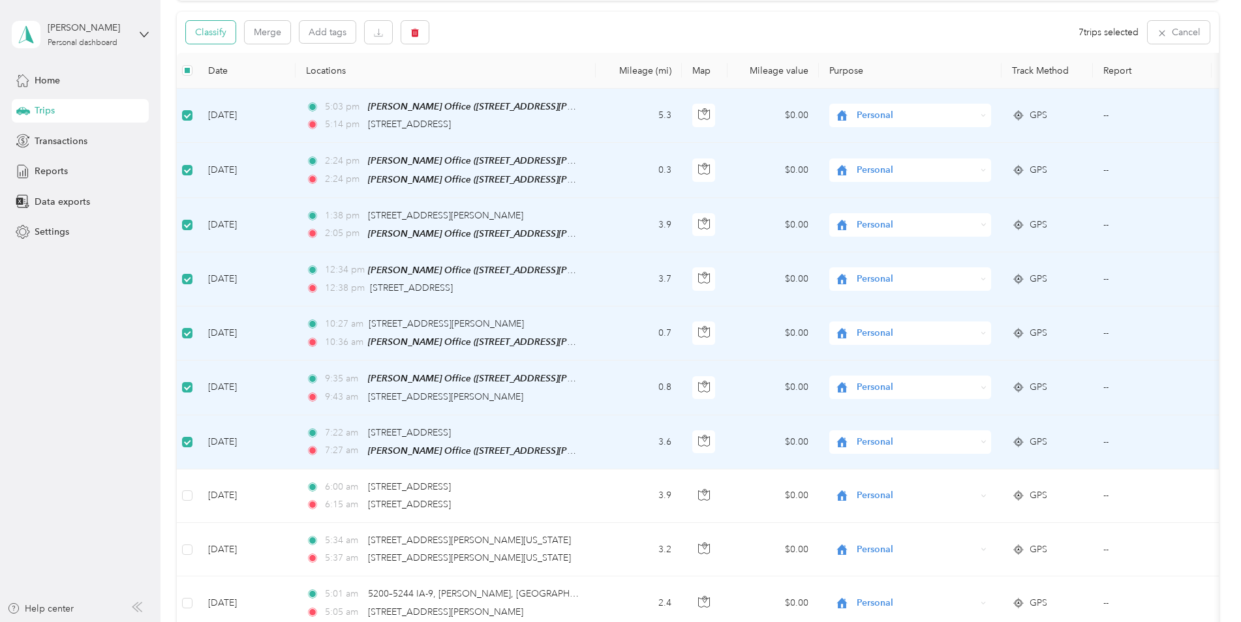
click at [215, 32] on button "Classify" at bounding box center [211, 32] width 50 height 23
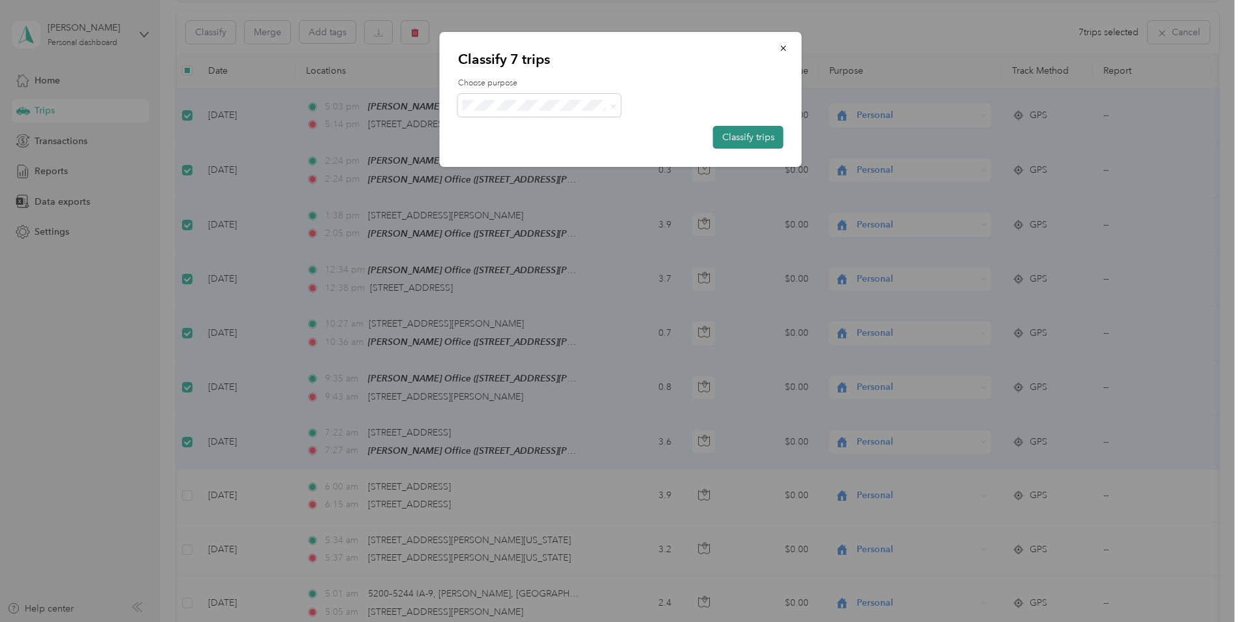
click at [757, 136] on button "Classify trips" at bounding box center [748, 137] width 70 height 23
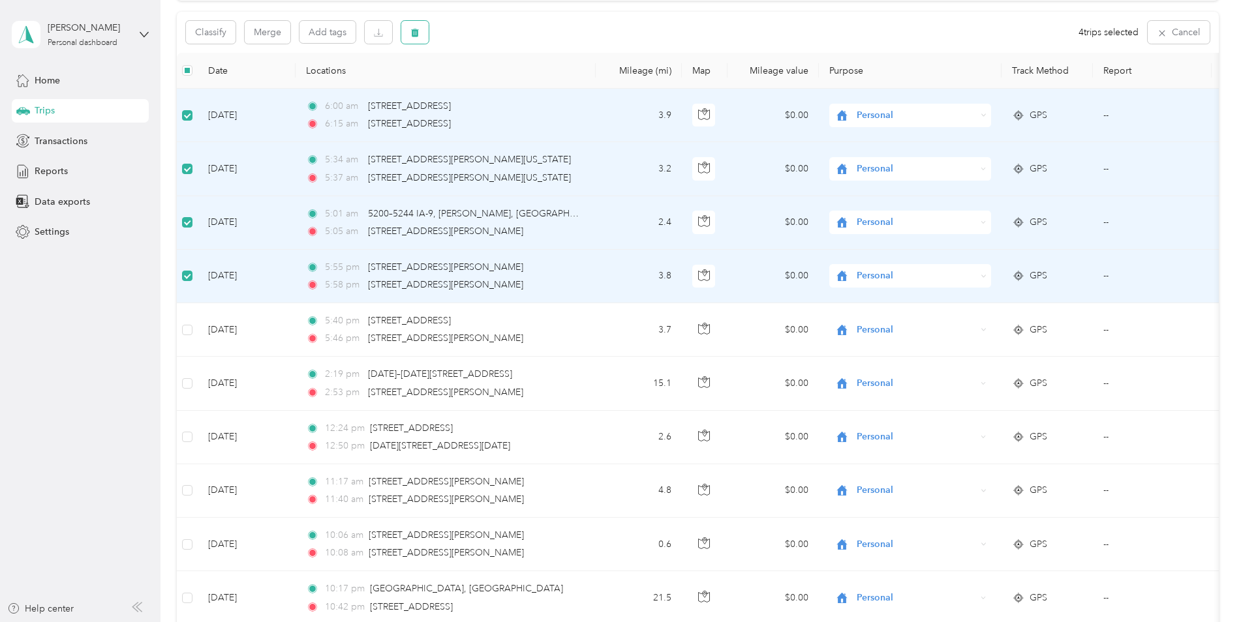
click at [410, 35] on button "button" at bounding box center [414, 32] width 27 height 23
click at [513, 91] on button "Yes" at bounding box center [511, 86] width 25 height 21
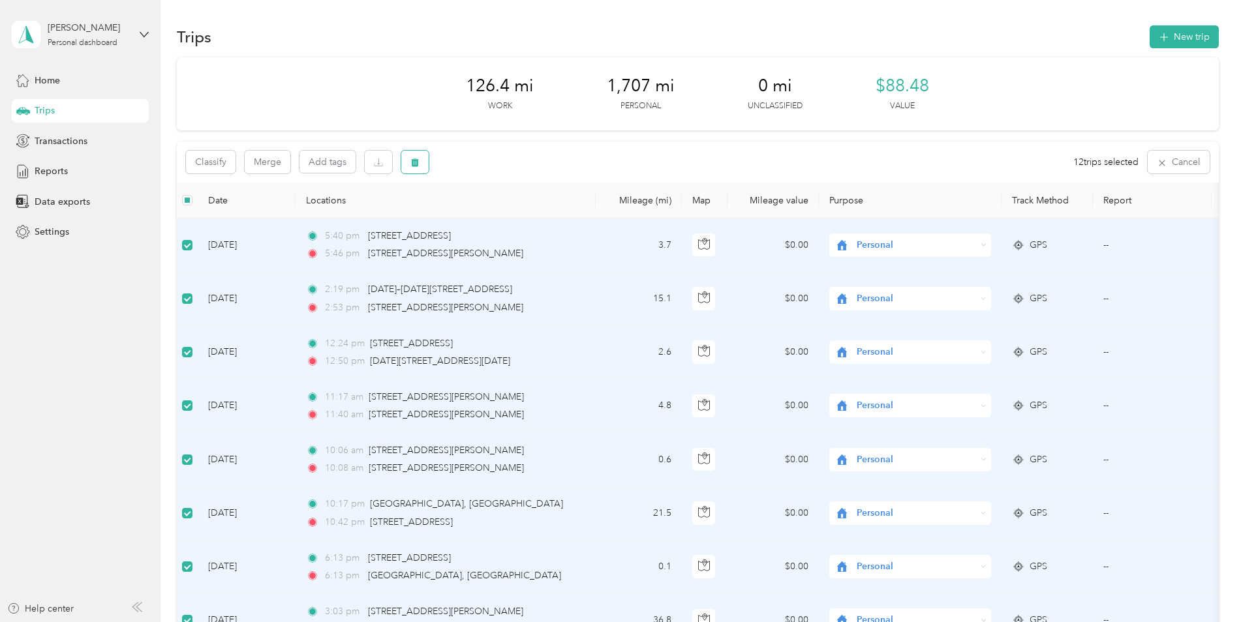
click at [415, 166] on icon "button" at bounding box center [414, 162] width 9 height 9
click at [507, 216] on button "Yes" at bounding box center [514, 216] width 25 height 21
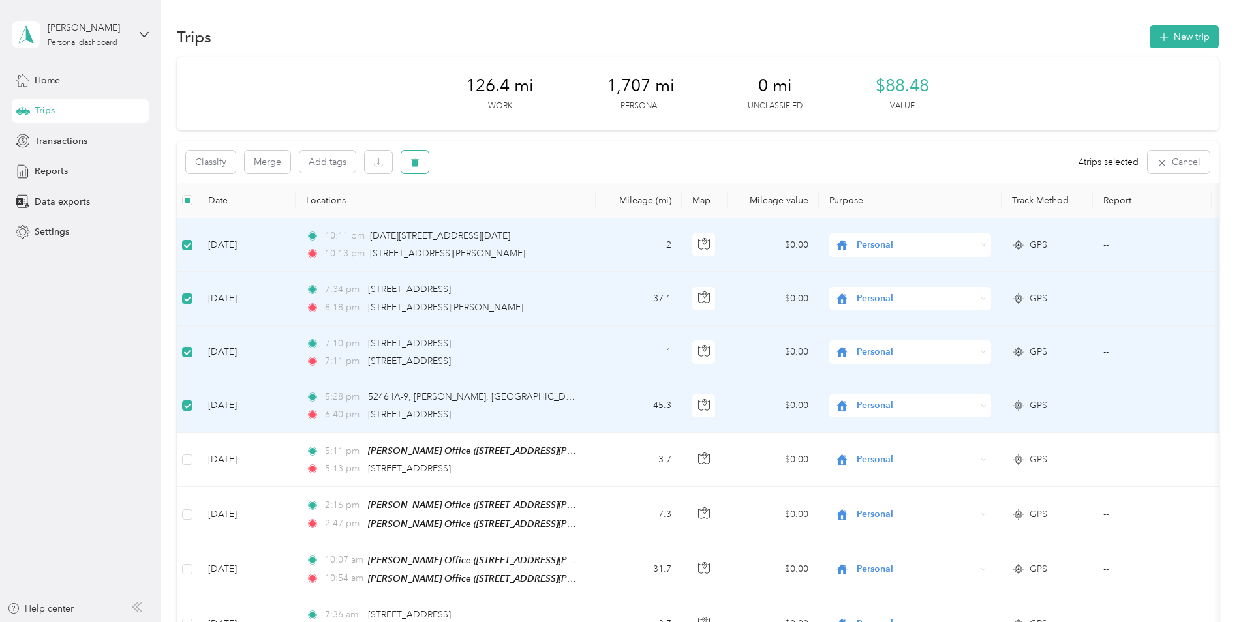
click at [417, 164] on icon "button" at bounding box center [415, 162] width 8 height 8
click at [505, 217] on button "Yes" at bounding box center [511, 216] width 25 height 21
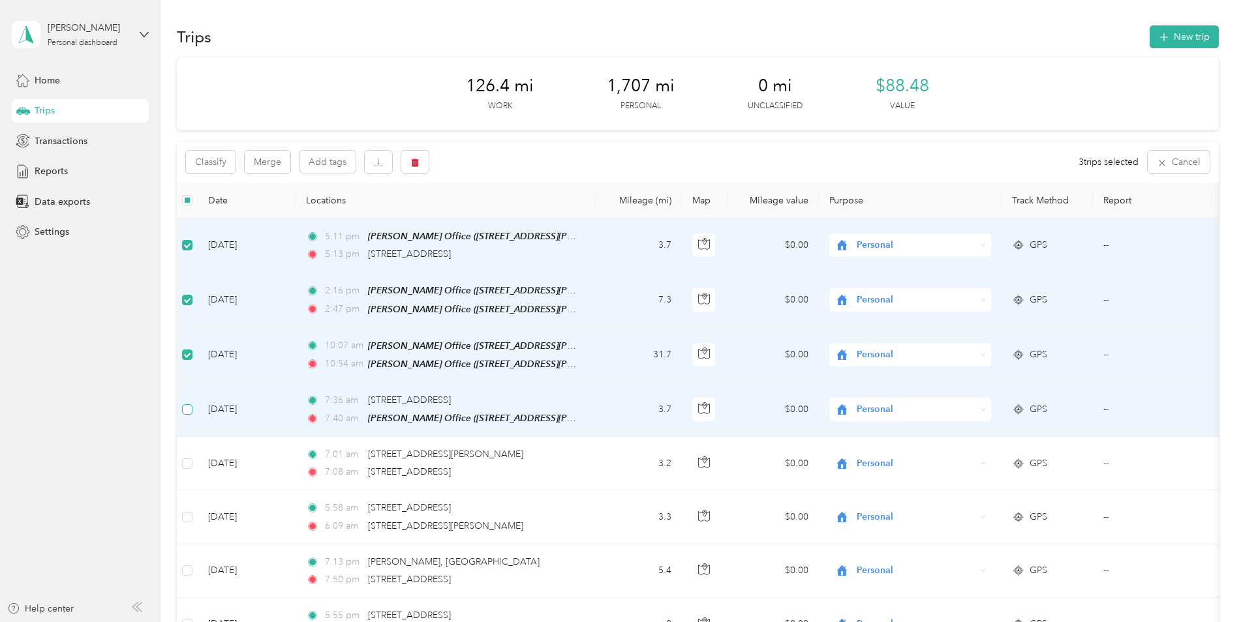
click at [188, 412] on label at bounding box center [187, 409] width 10 height 14
click at [222, 163] on button "Classify" at bounding box center [211, 162] width 50 height 23
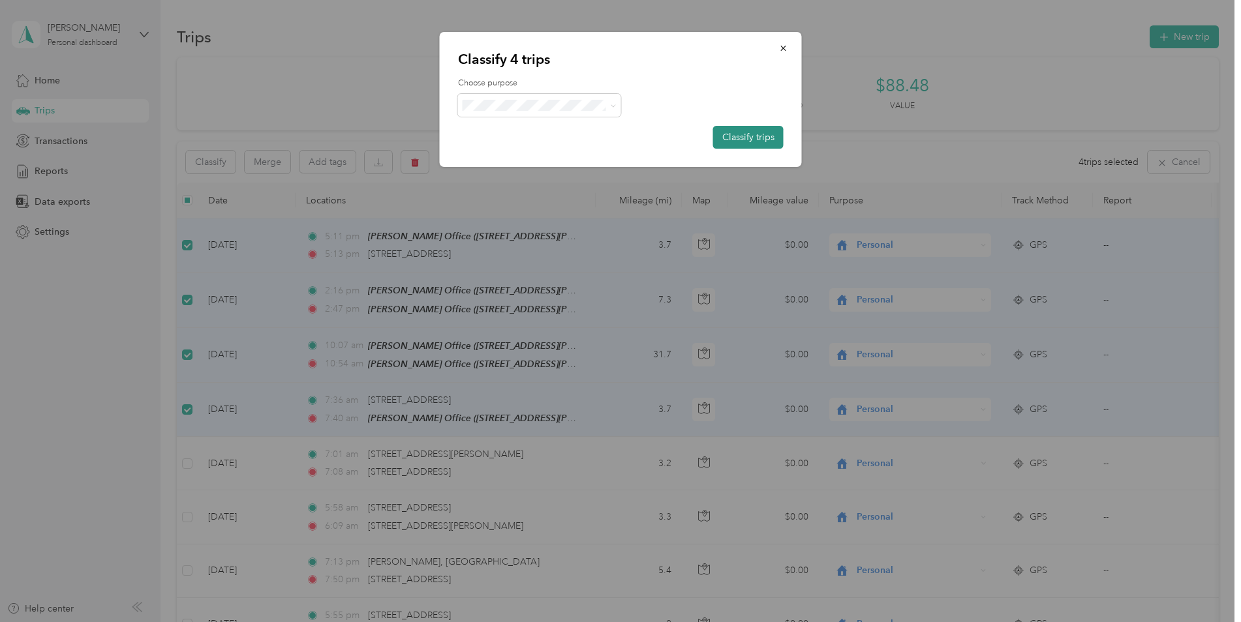
click at [731, 140] on button "Classify trips" at bounding box center [748, 137] width 70 height 23
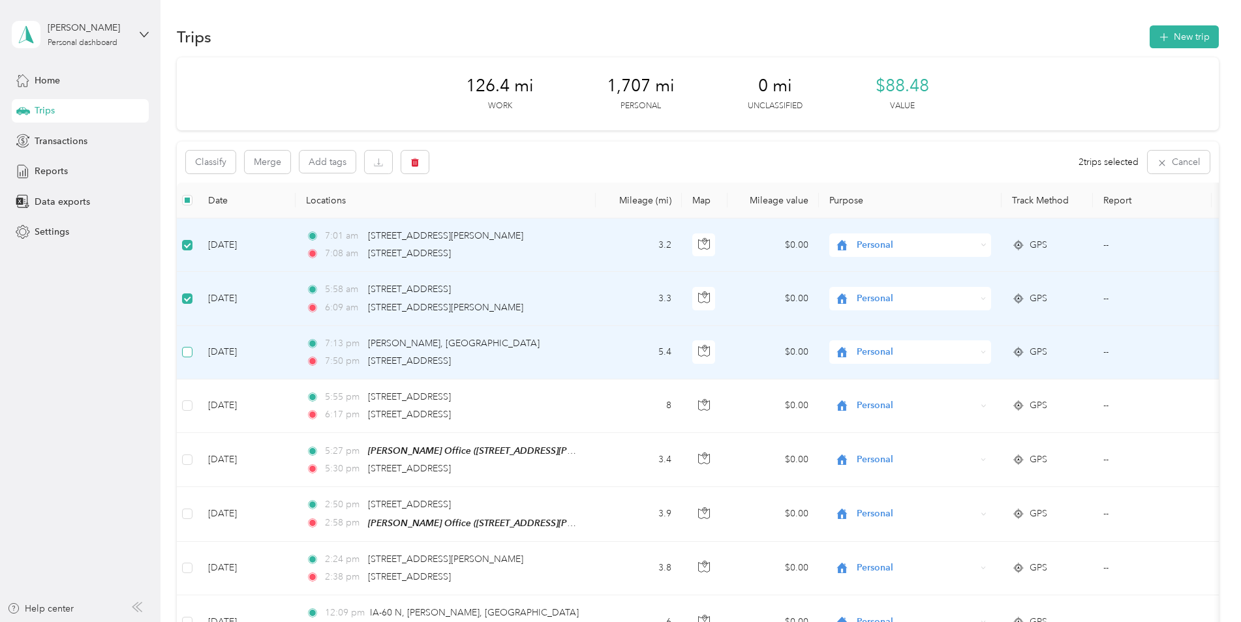
click at [187, 358] on label at bounding box center [187, 352] width 10 height 14
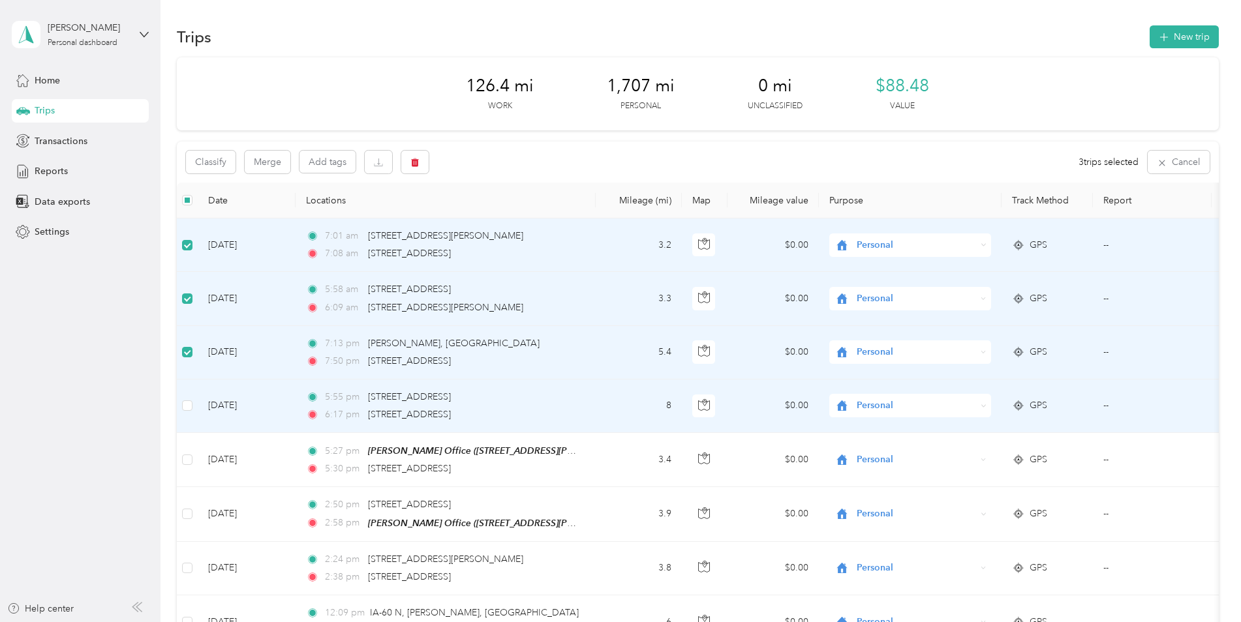
click at [181, 406] on td at bounding box center [187, 406] width 21 height 53
click at [416, 164] on icon "button" at bounding box center [414, 162] width 9 height 9
click at [509, 217] on button "Yes" at bounding box center [511, 216] width 25 height 21
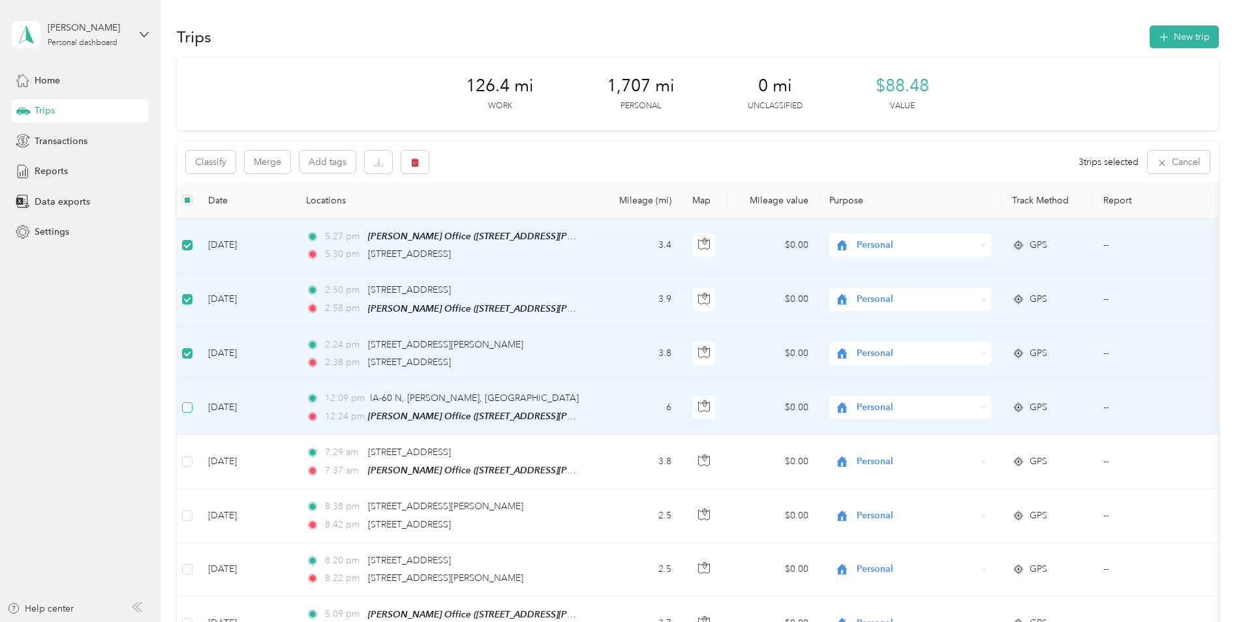
click at [191, 400] on label at bounding box center [187, 407] width 10 height 14
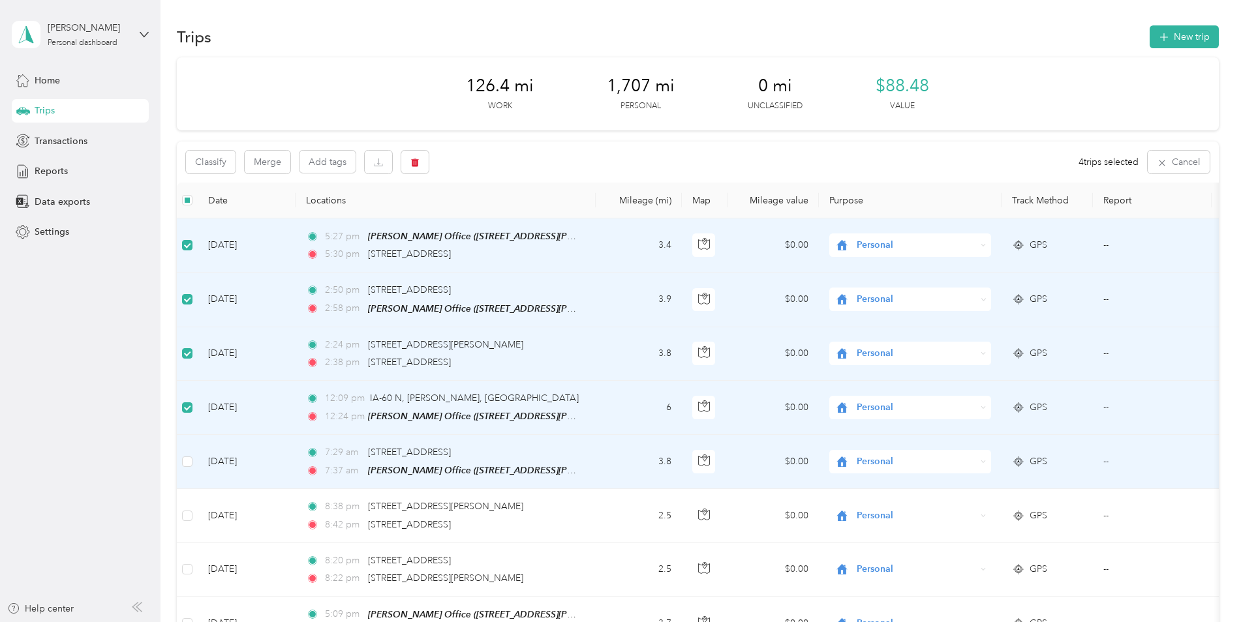
click at [194, 464] on td at bounding box center [187, 462] width 21 height 54
click at [187, 465] on label at bounding box center [187, 462] width 10 height 14
click at [205, 160] on button "Classify" at bounding box center [211, 162] width 50 height 23
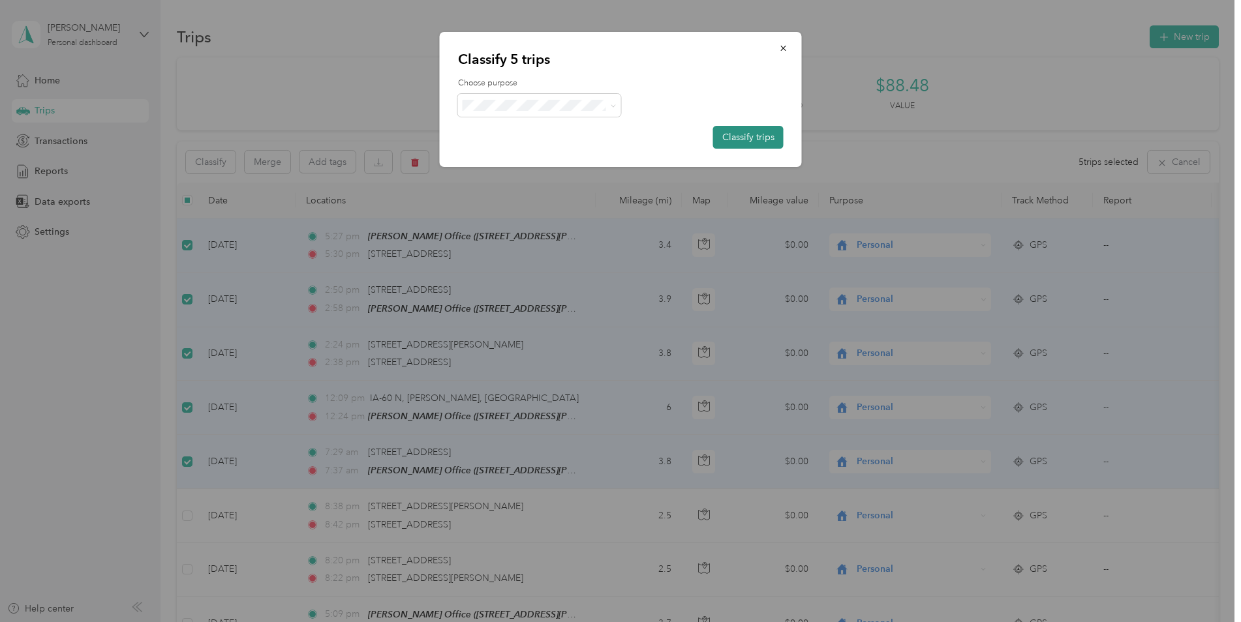
click at [750, 135] on button "Classify trips" at bounding box center [748, 137] width 70 height 23
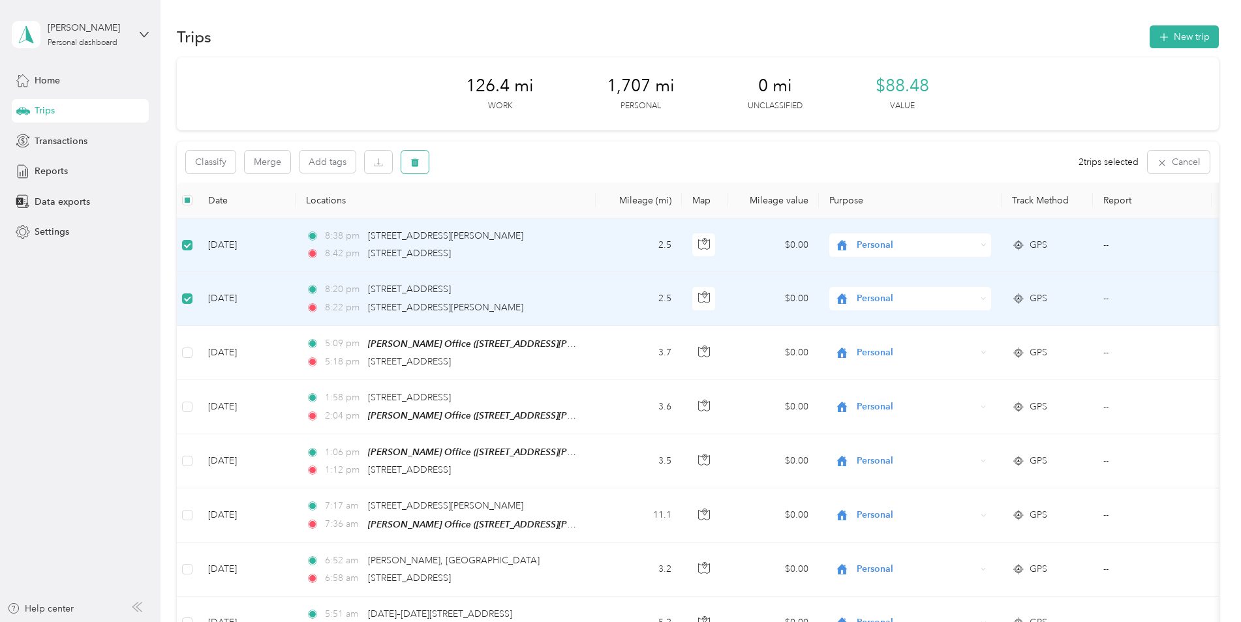
click at [419, 167] on icon "button" at bounding box center [414, 162] width 9 height 9
click at [513, 218] on button "Yes" at bounding box center [511, 216] width 25 height 21
